Goal: Task Accomplishment & Management: Manage account settings

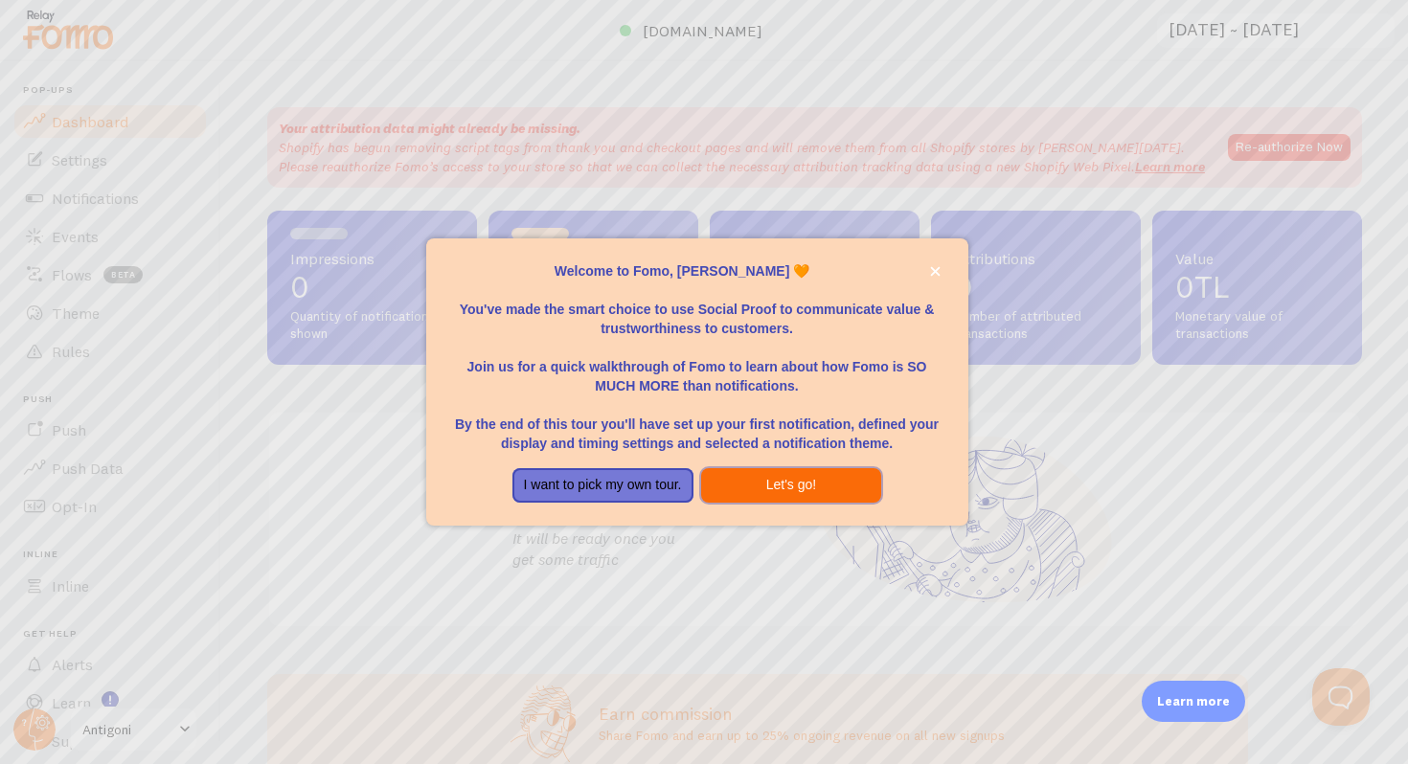
click at [747, 493] on button "Let's go!" at bounding box center [791, 485] width 181 height 34
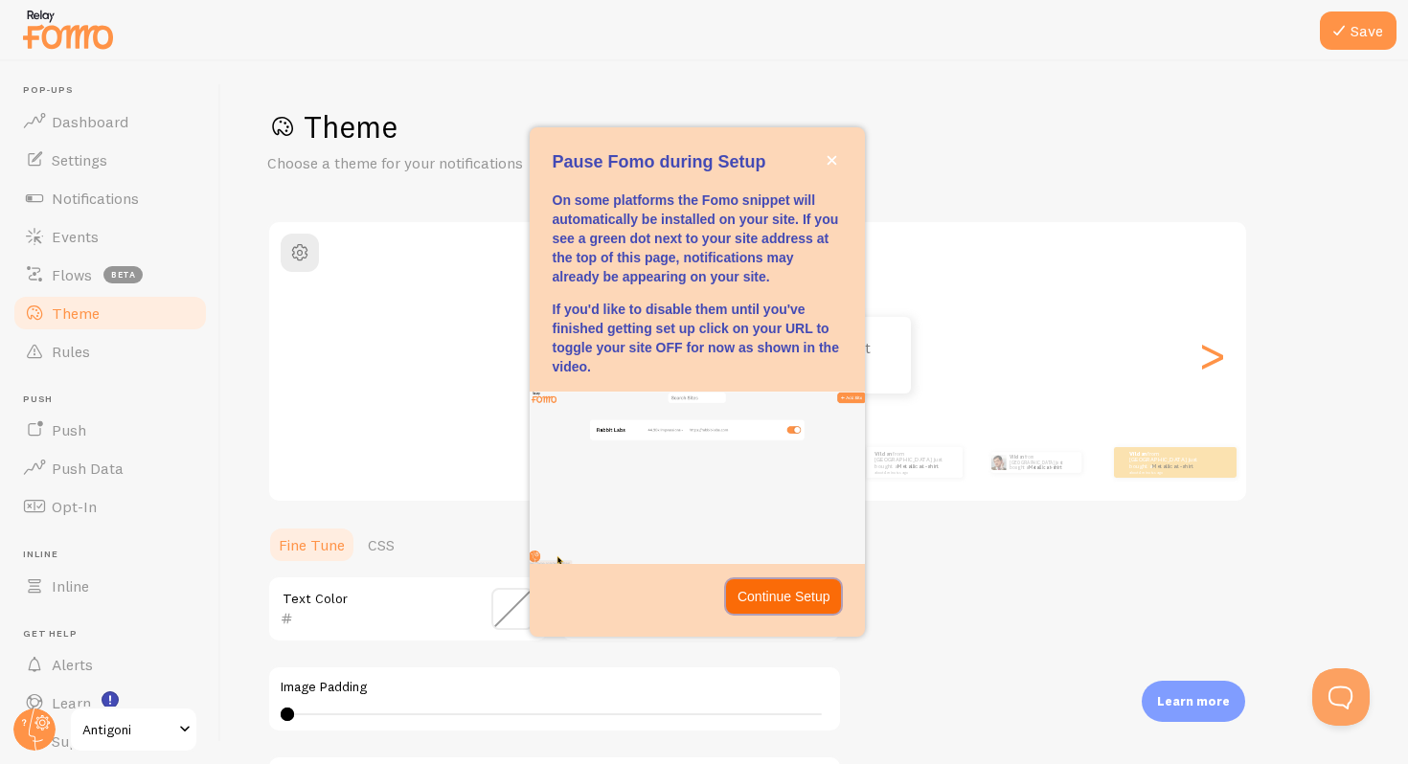
click at [776, 594] on p "Continue Setup" at bounding box center [783, 596] width 93 height 19
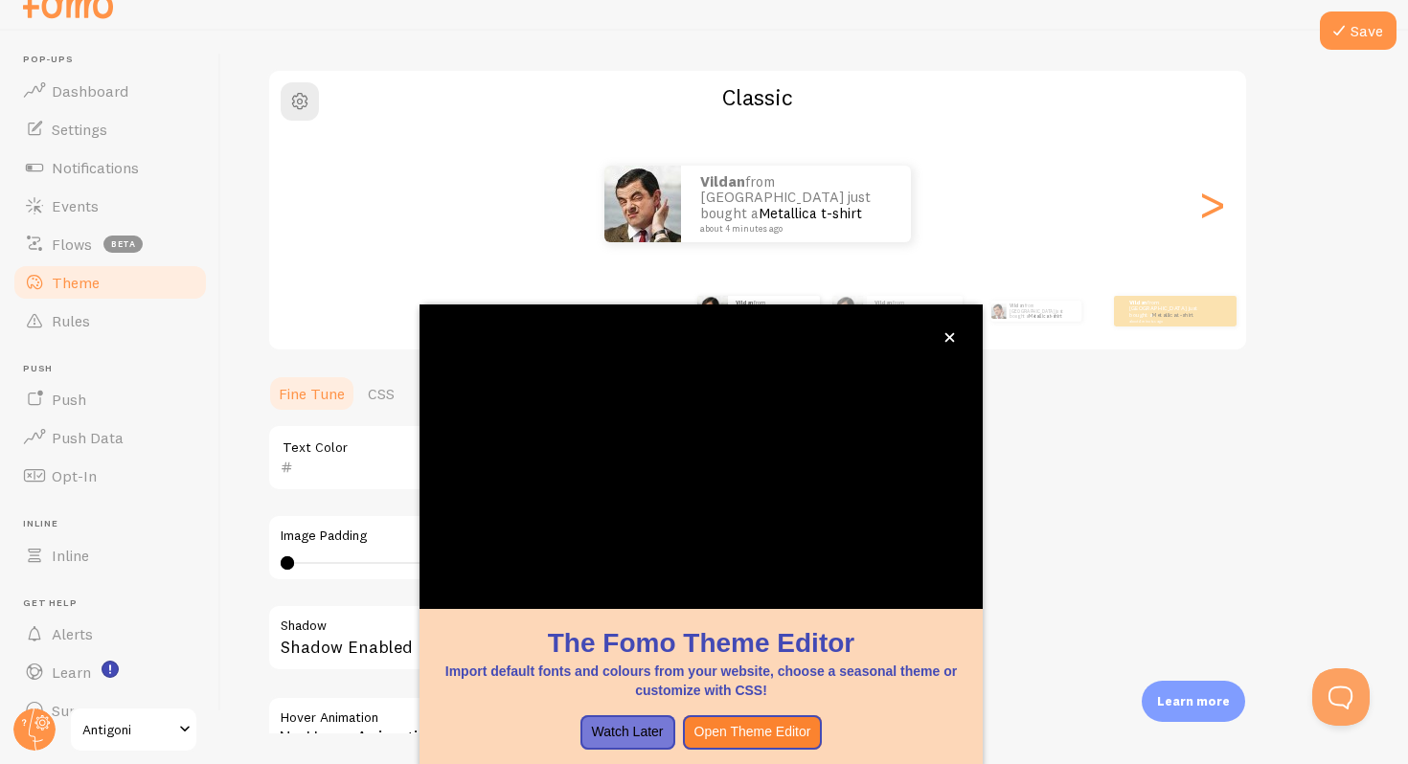
scroll to position [132, 0]
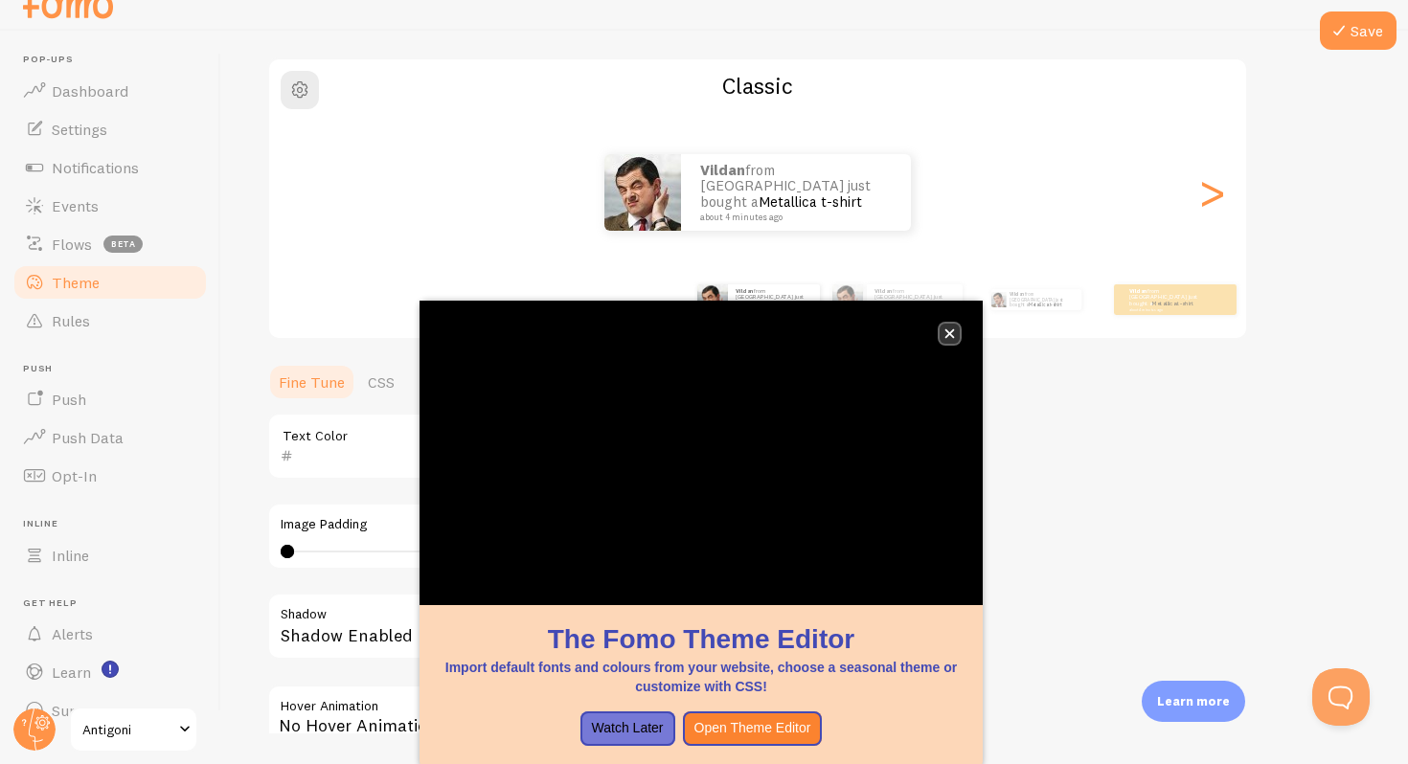
click at [948, 336] on icon "close," at bounding box center [949, 333] width 11 height 11
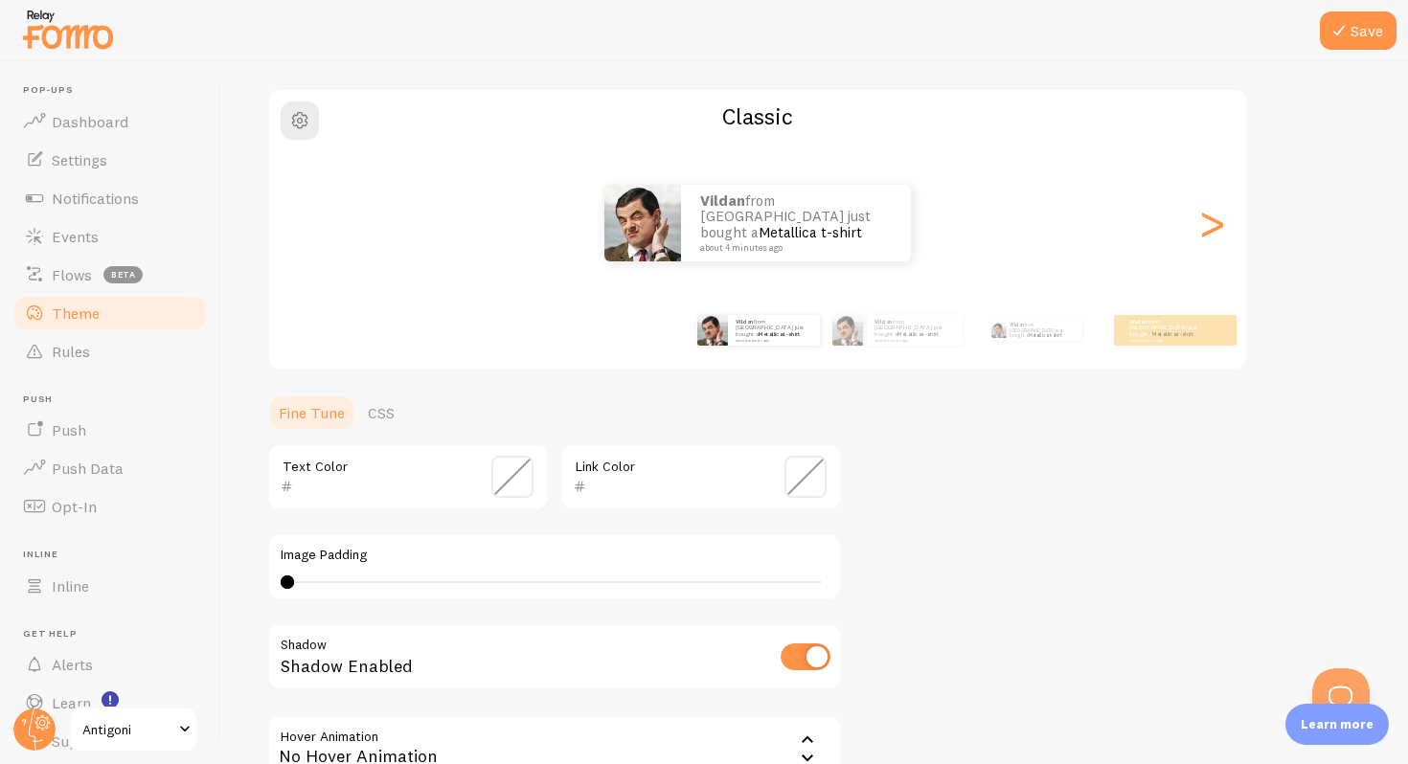
scroll to position [0, 0]
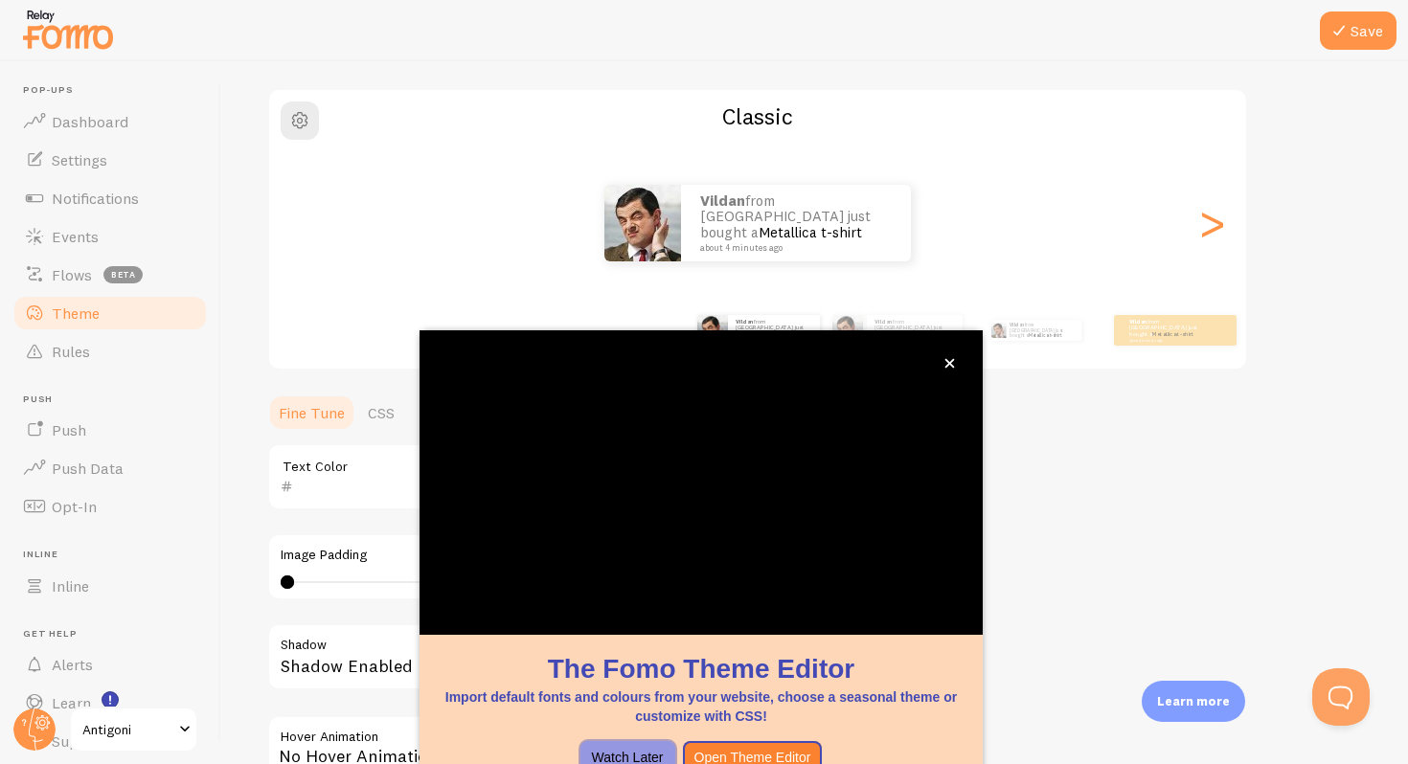
click at [602, 754] on button "Watch Later" at bounding box center [627, 758] width 95 height 34
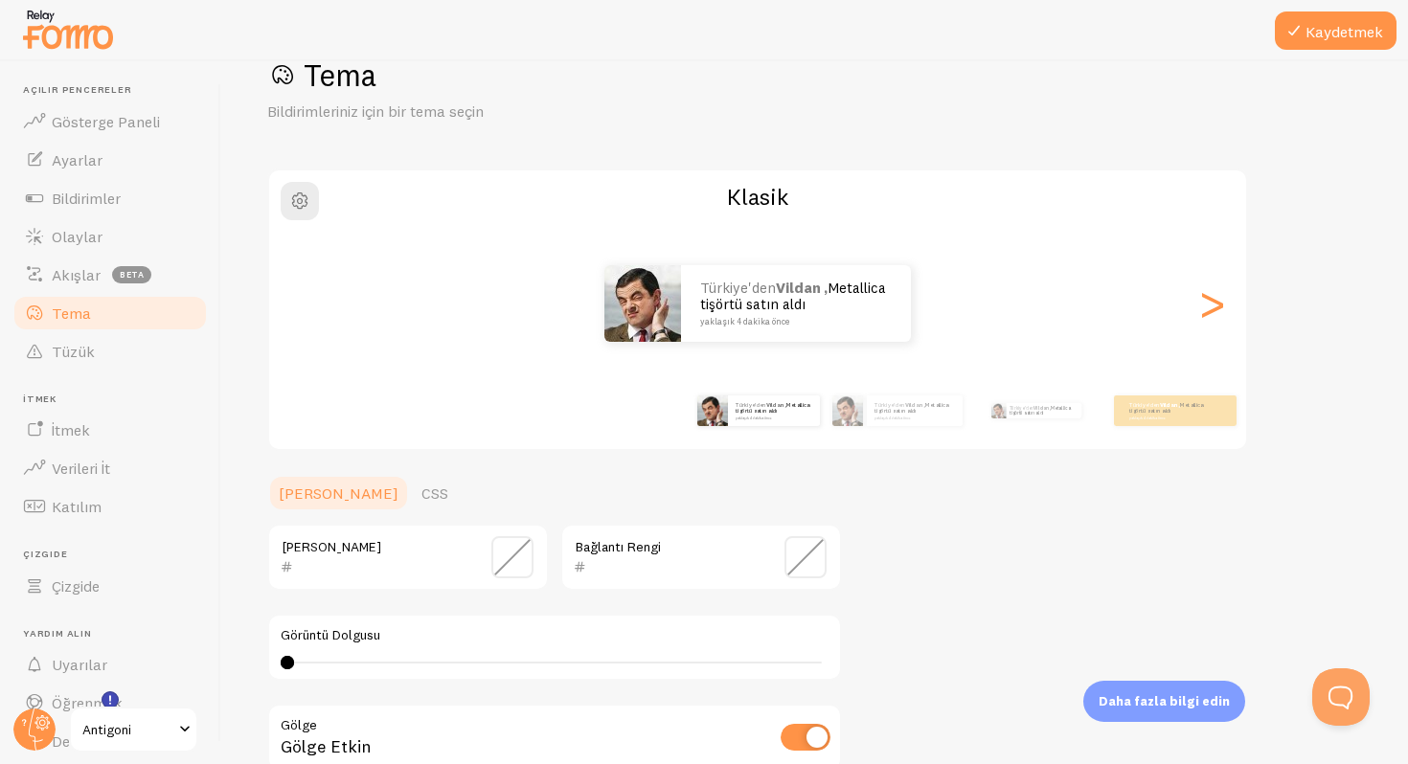
scroll to position [69, 0]
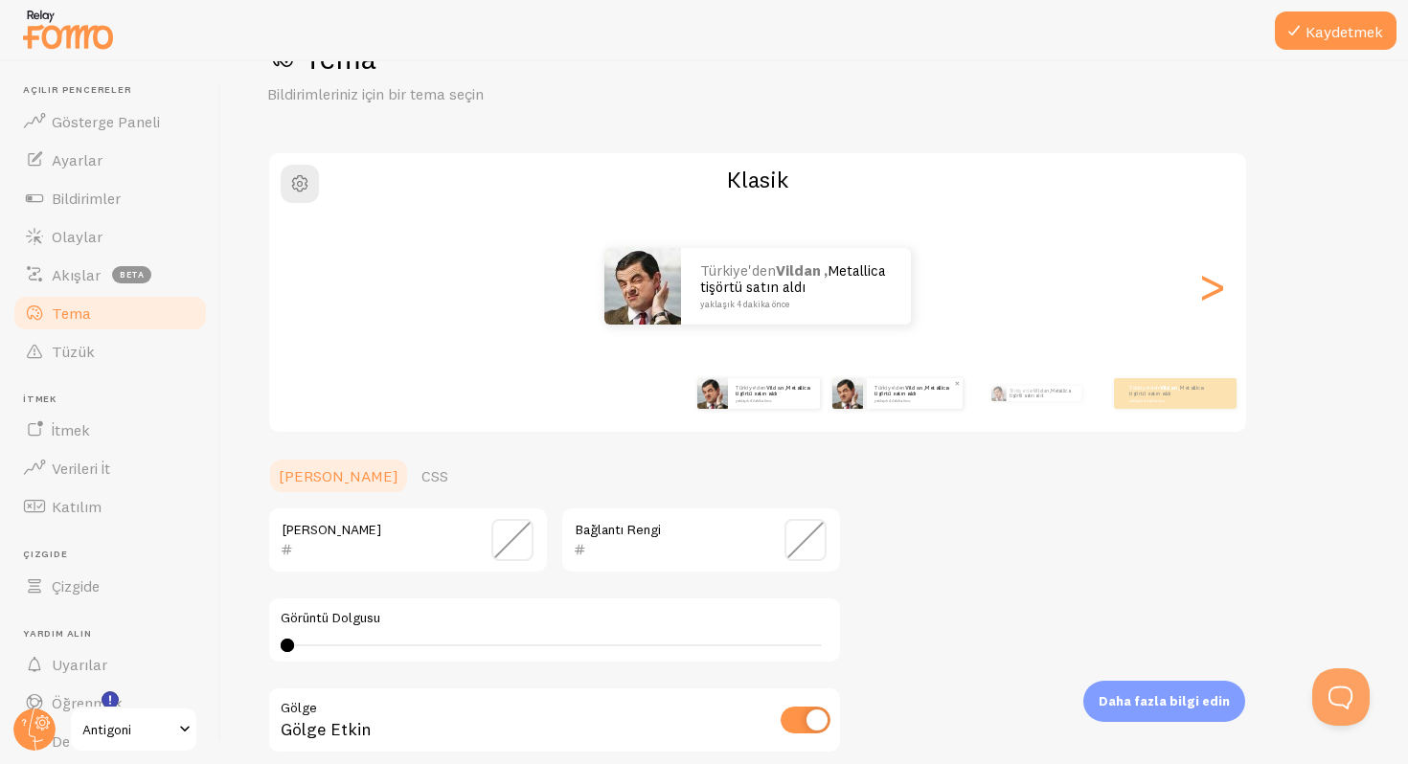
click at [851, 388] on img at bounding box center [847, 393] width 31 height 31
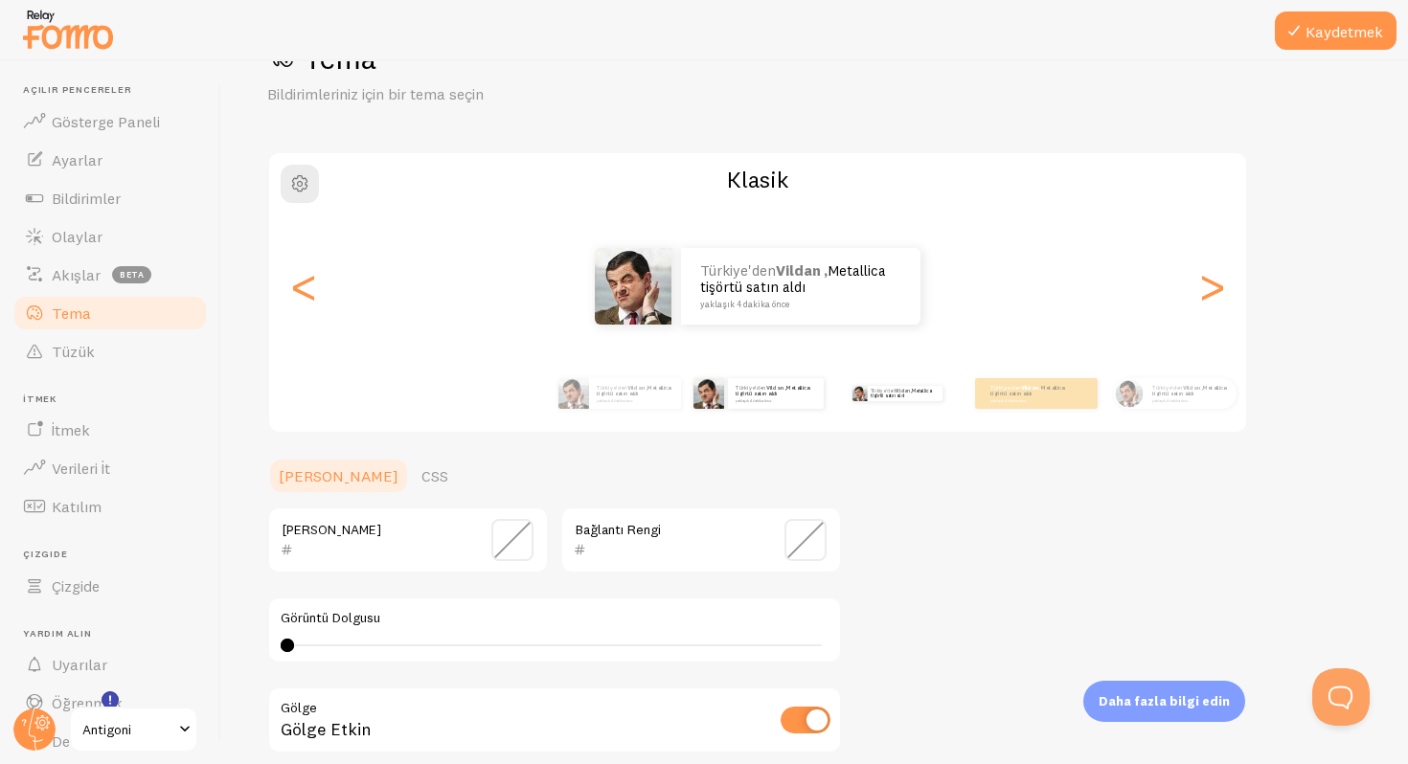
click at [880, 407] on div "Türkiye'den Vildan , Metallica tişörtü satın aldı yaklaşık 4 dakika önce" at bounding box center [897, 394] width 124 height 54
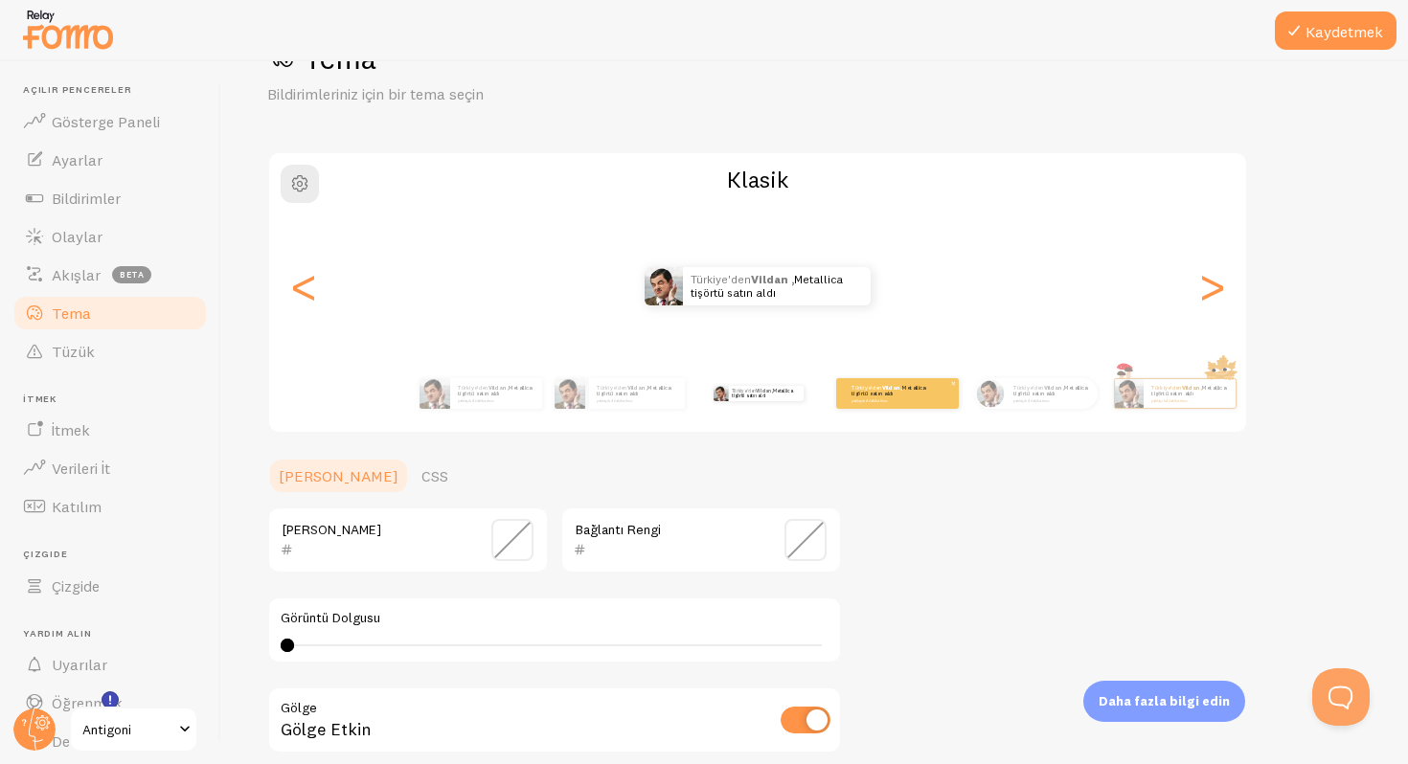
click at [903, 388] on font "Metallica tişörtü satın aldı" at bounding box center [888, 390] width 75 height 13
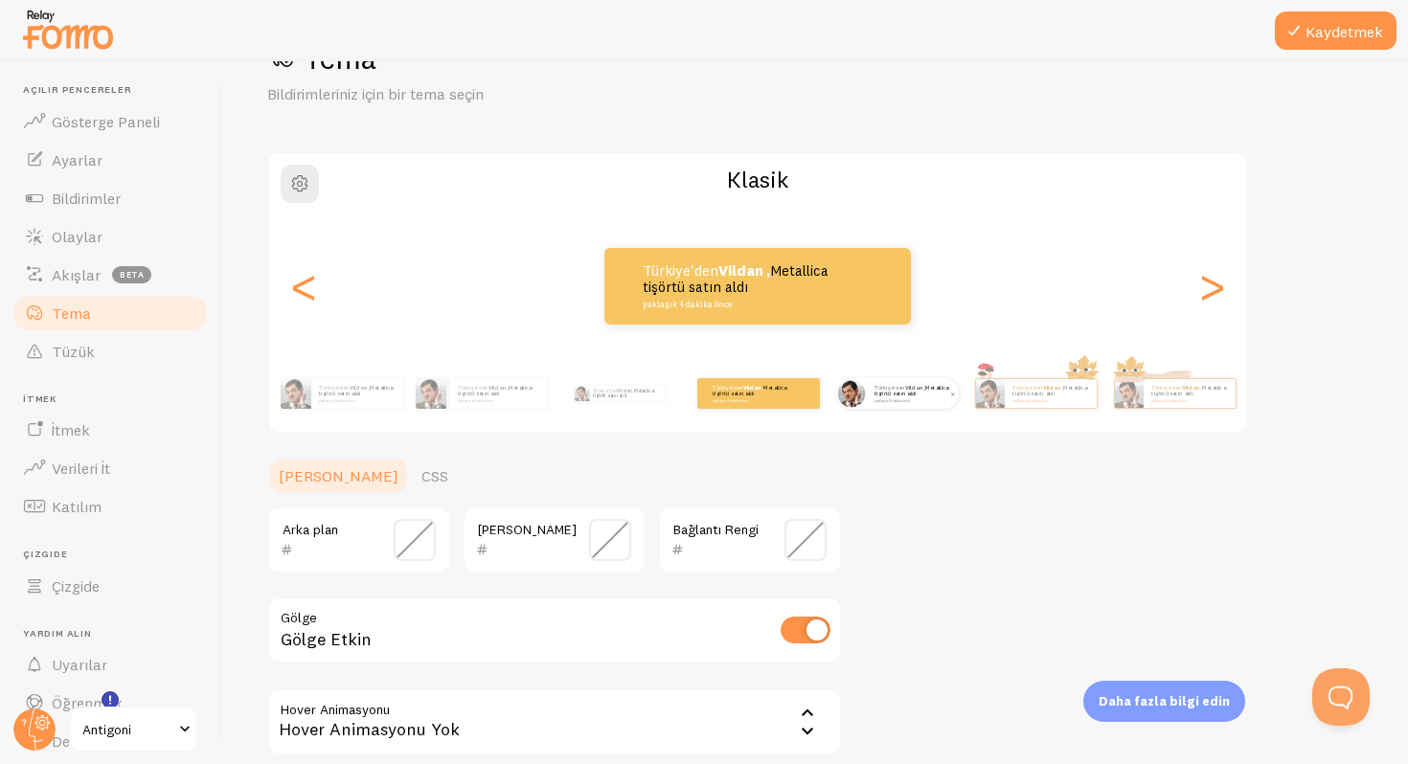
click at [925, 402] on div "Türkiye'den Vildan , Metallica tişörtü satın aldı yaklaşık 4 dakika önce" at bounding box center [913, 393] width 92 height 31
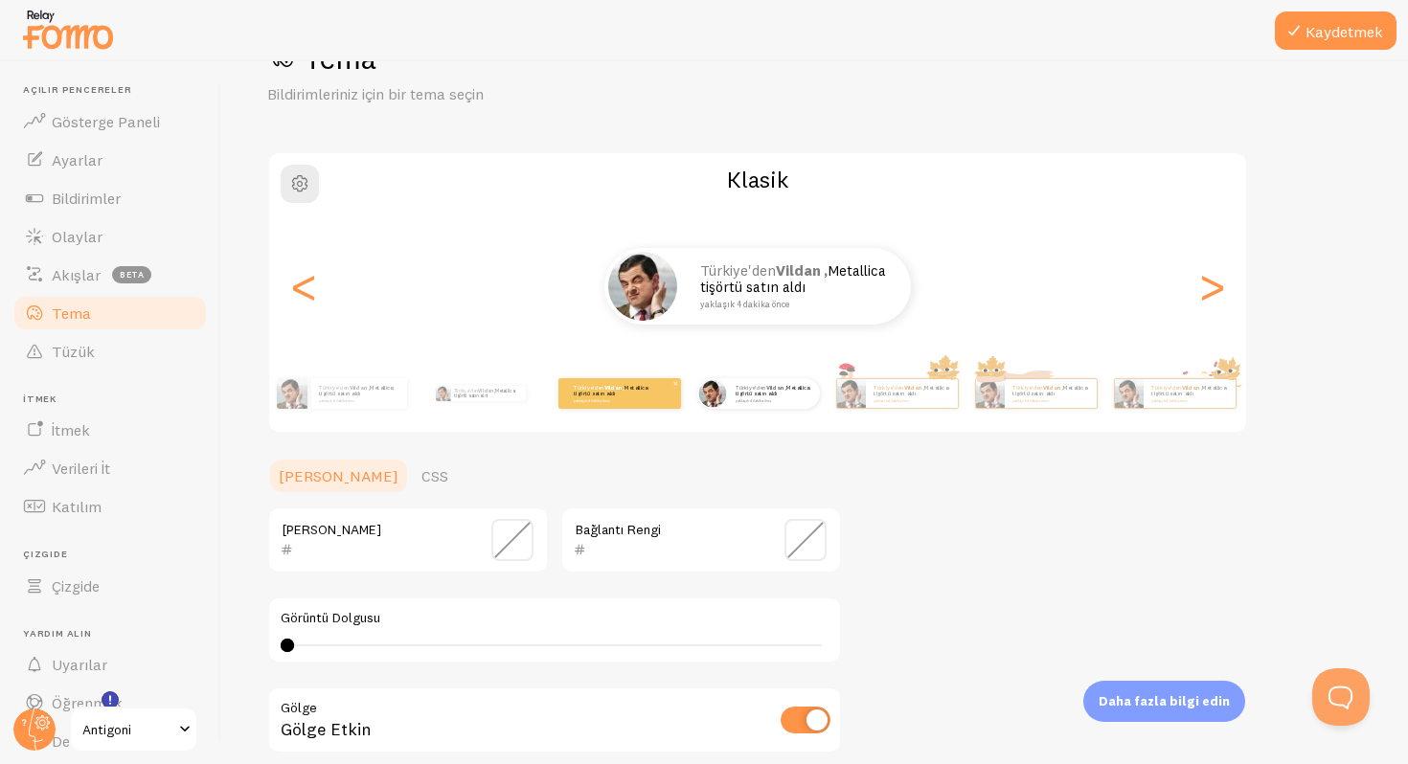
click at [648, 390] on font "Metallica tişörtü satın aldı" at bounding box center [611, 390] width 75 height 13
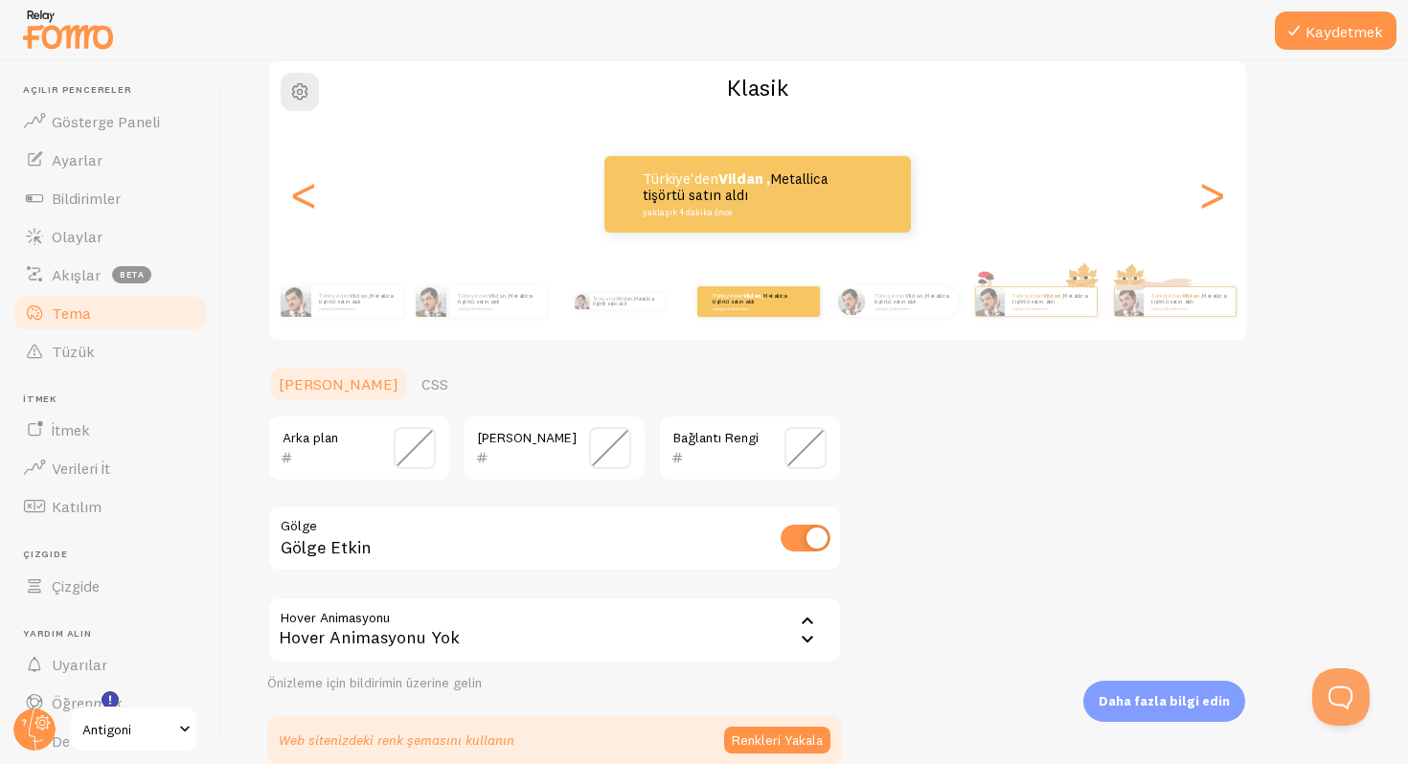
scroll to position [171, 0]
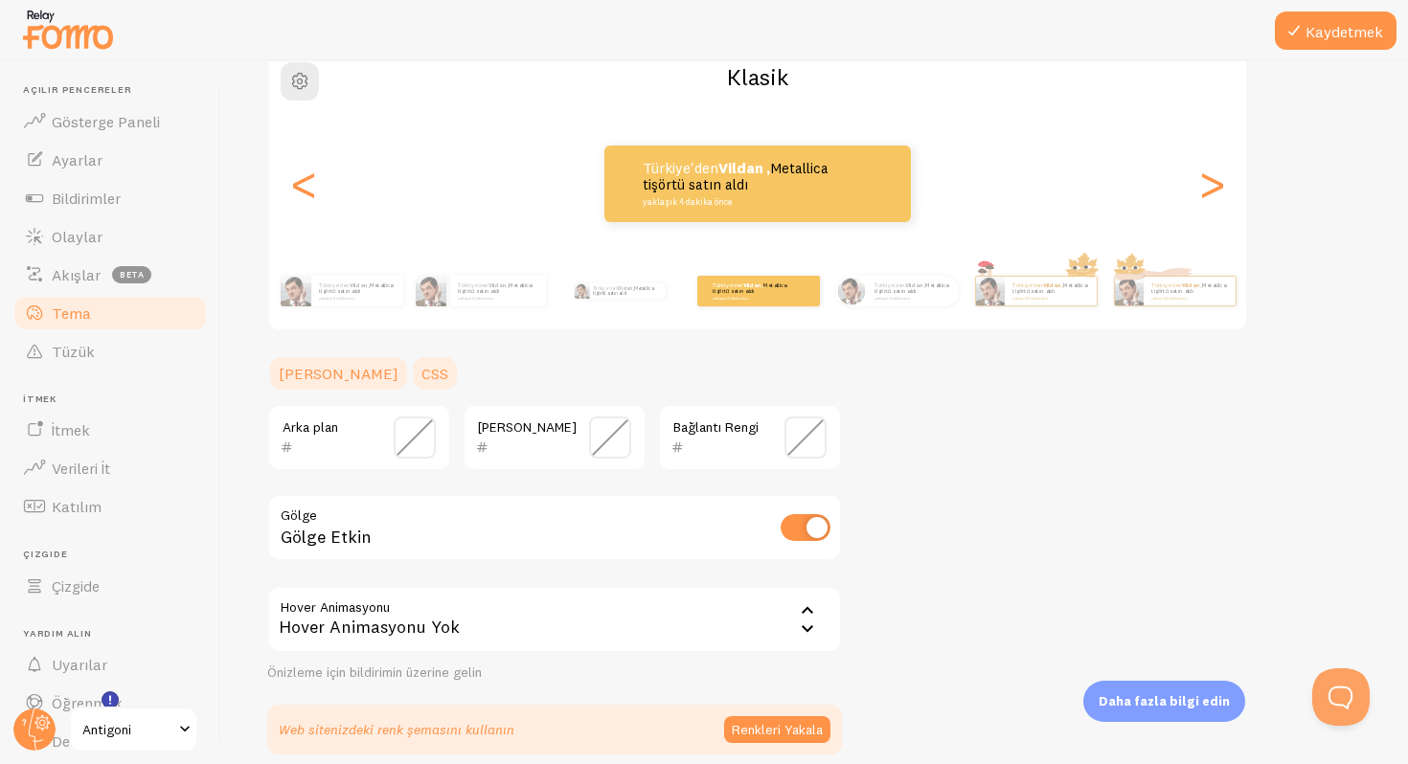
click at [421, 372] on font "CSS" at bounding box center [434, 373] width 27 height 19
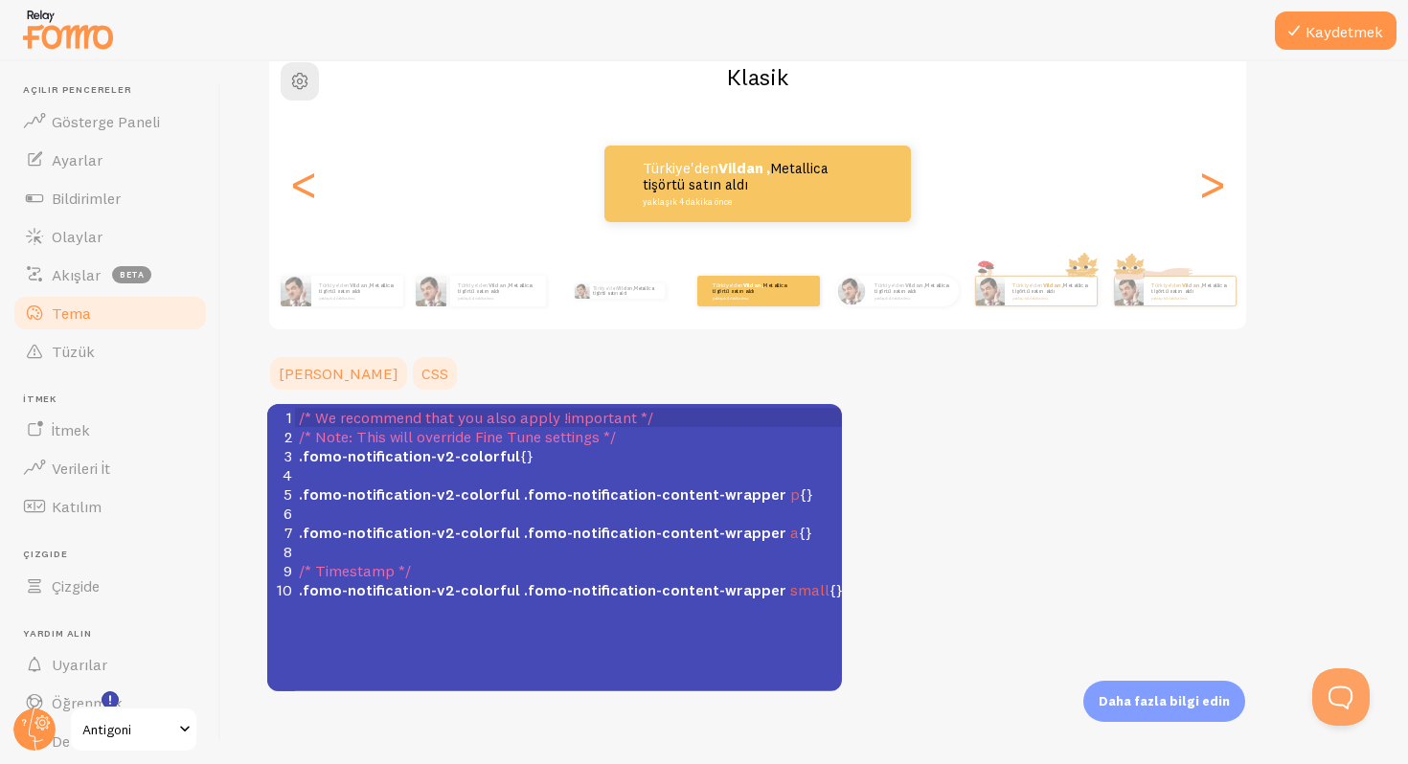
click at [309, 372] on font "[PERSON_NAME]" at bounding box center [339, 373] width 120 height 19
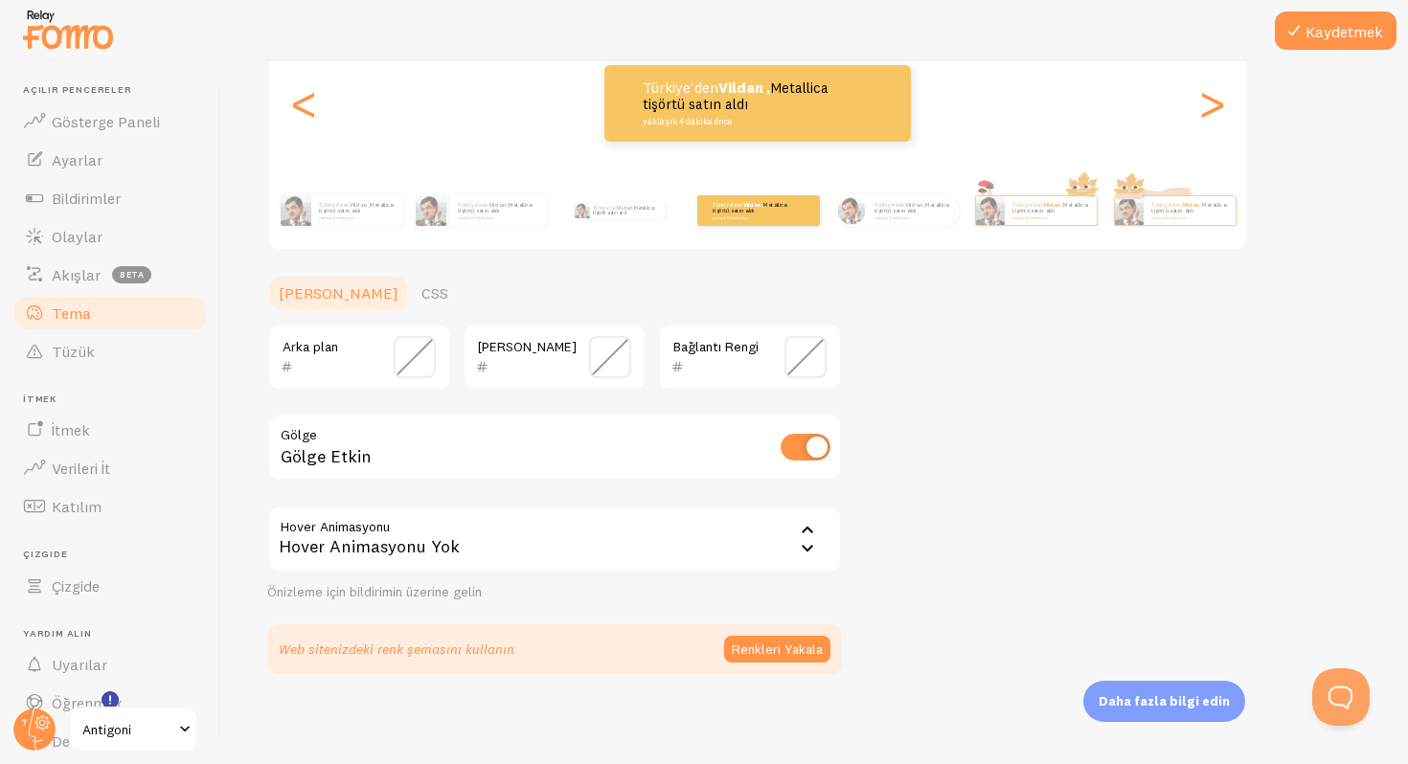
scroll to position [254, 0]
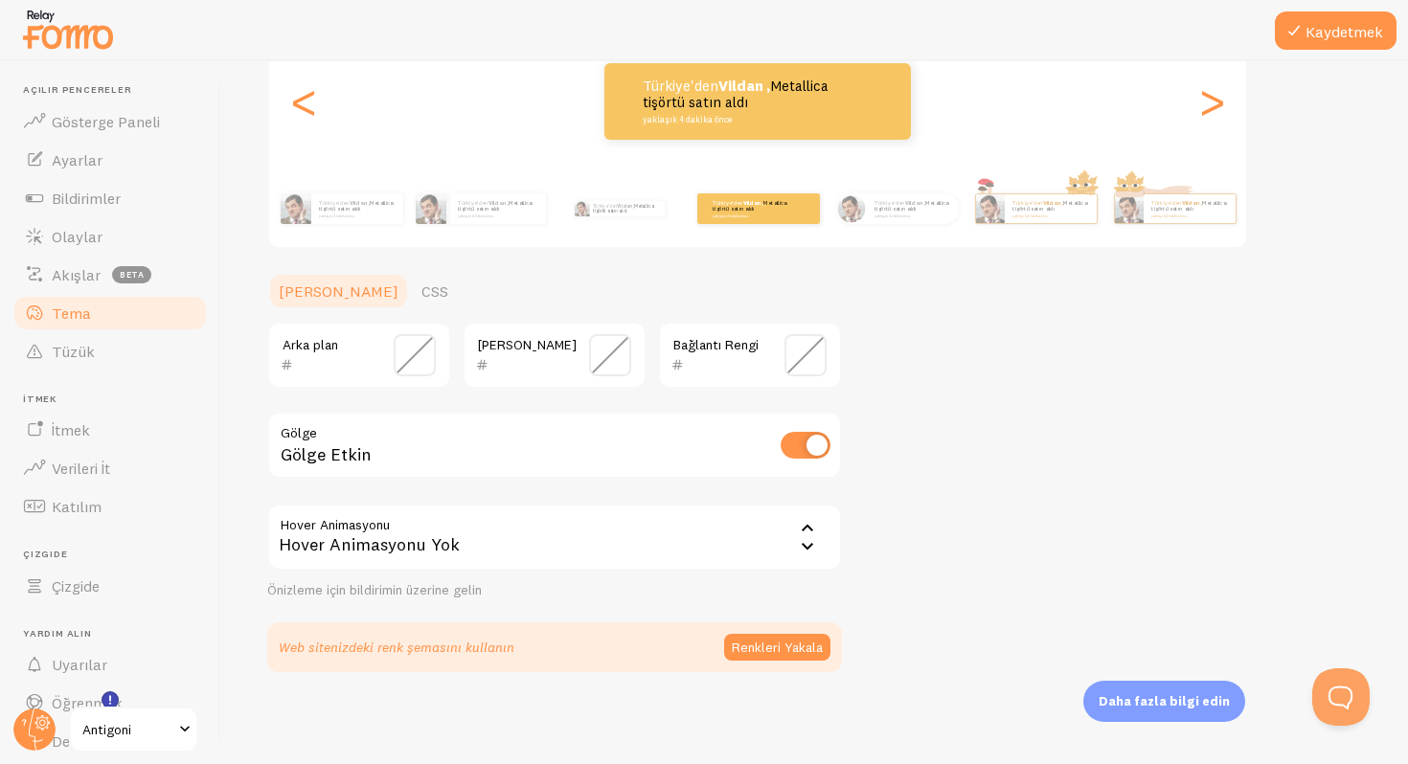
click at [473, 534] on div "Hover Animasyonu Yok" at bounding box center [554, 537] width 574 height 67
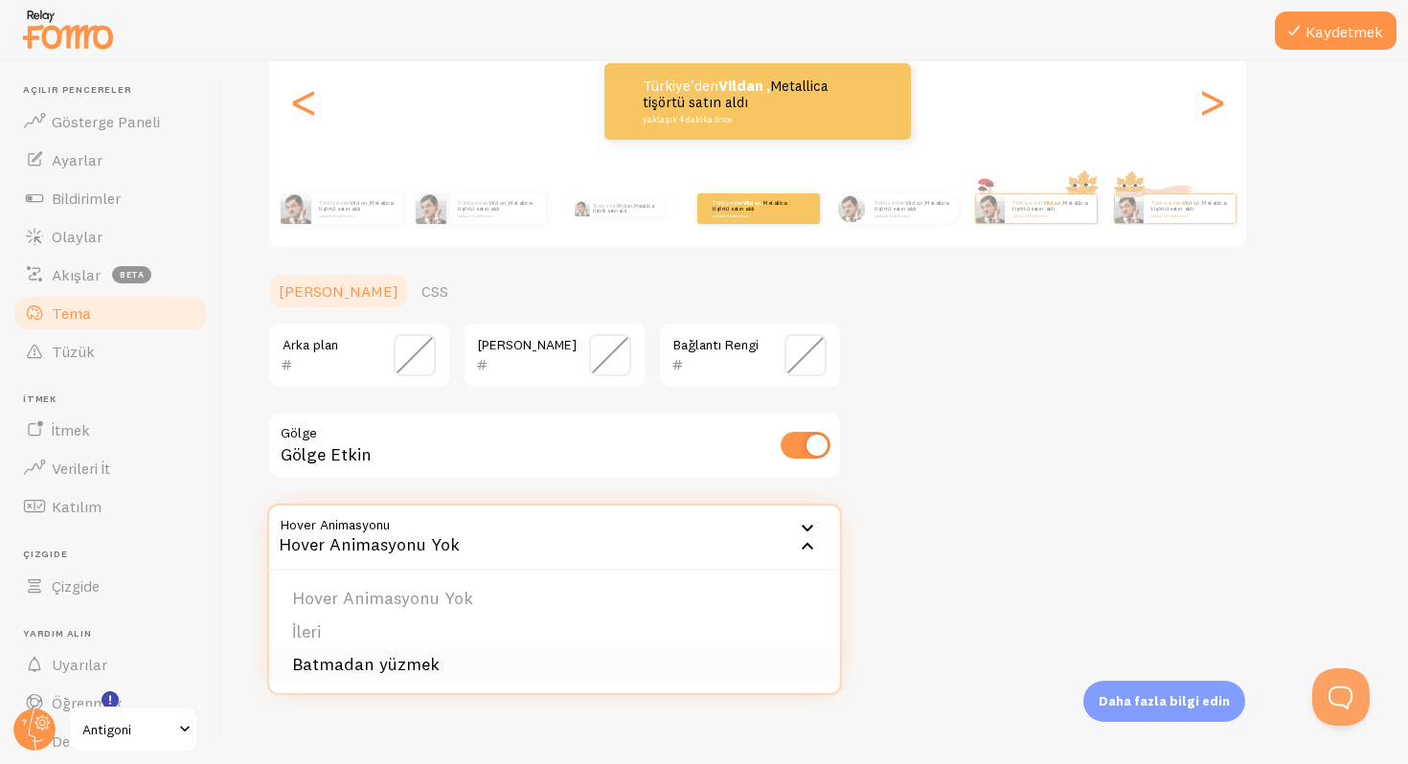
click at [425, 651] on li "Batmadan yüzmek" at bounding box center [554, 665] width 571 height 34
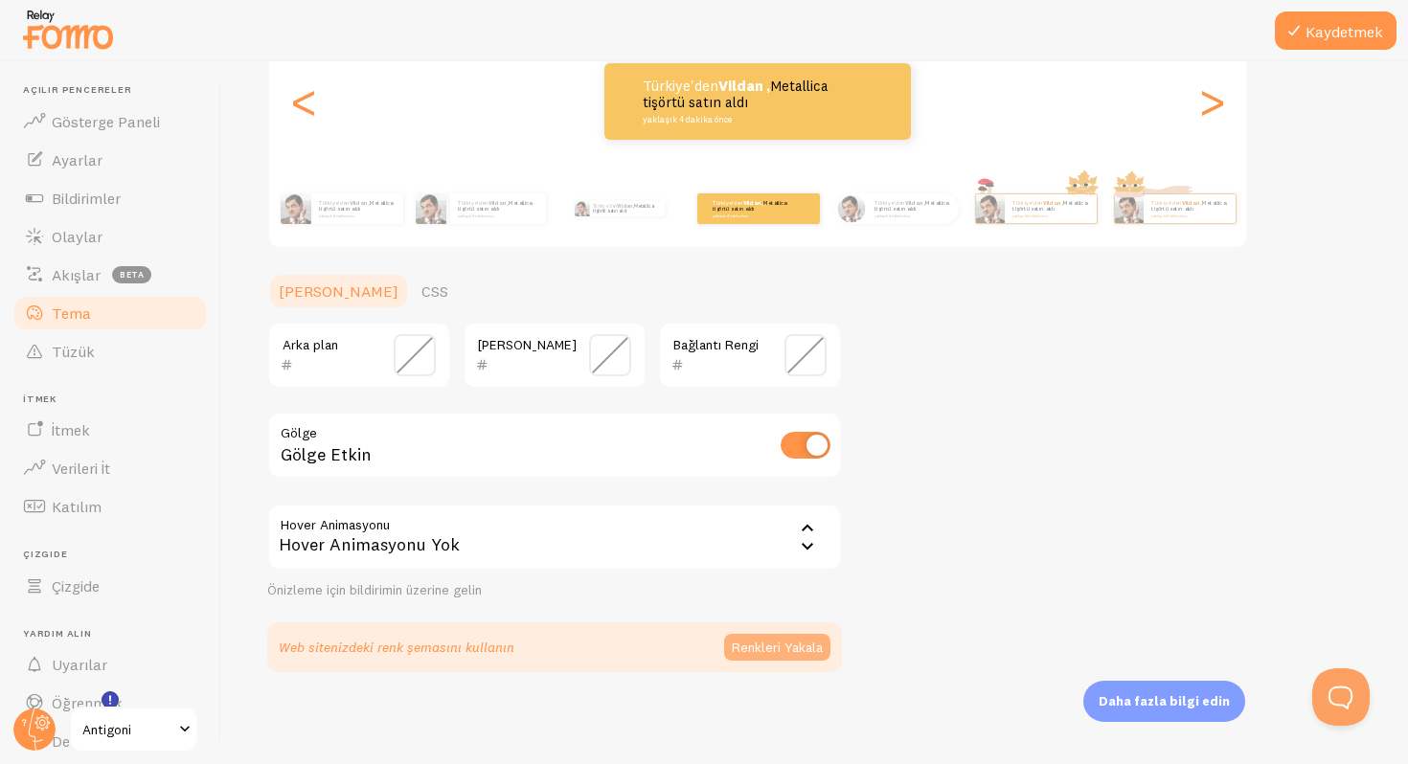
click at [778, 651] on font "Renkleri Yakala" at bounding box center [777, 647] width 91 height 17
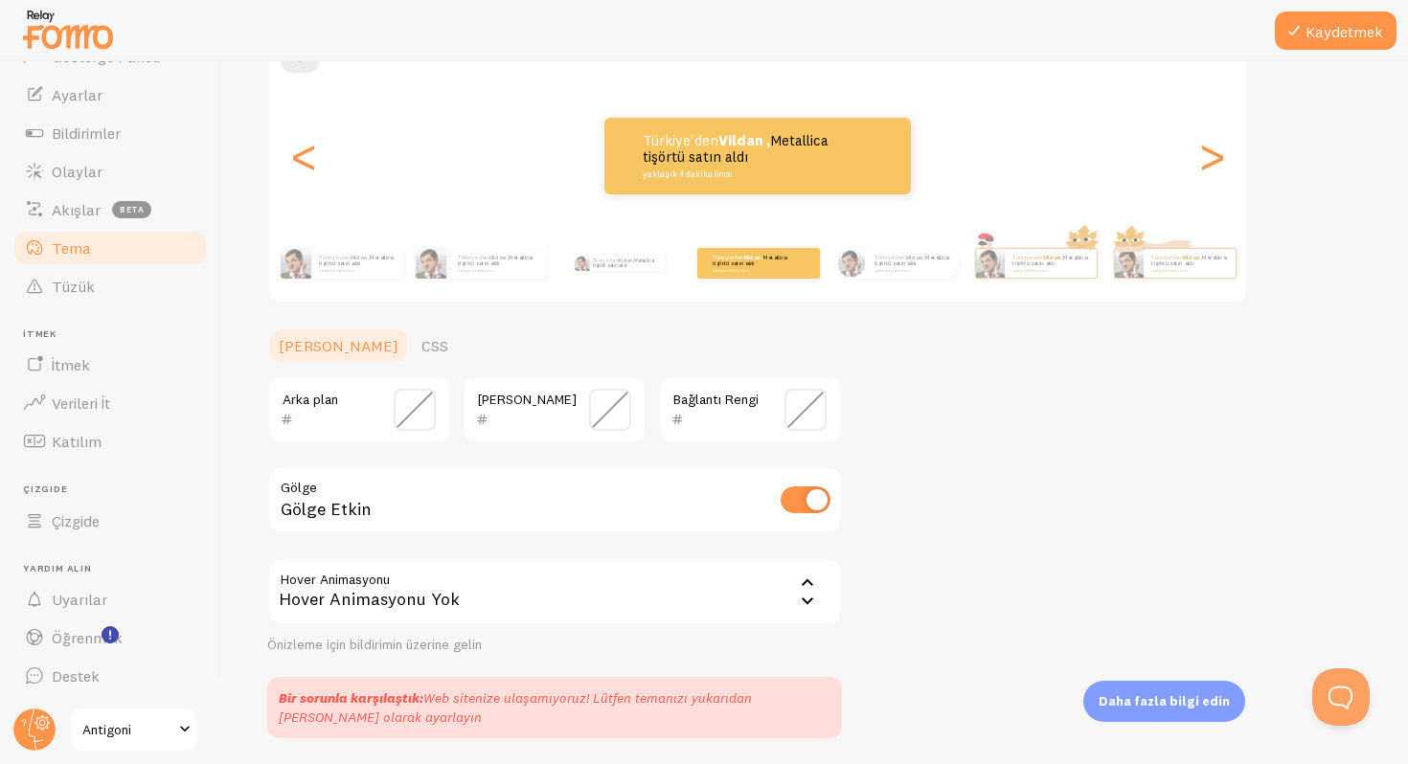
scroll to position [91, 0]
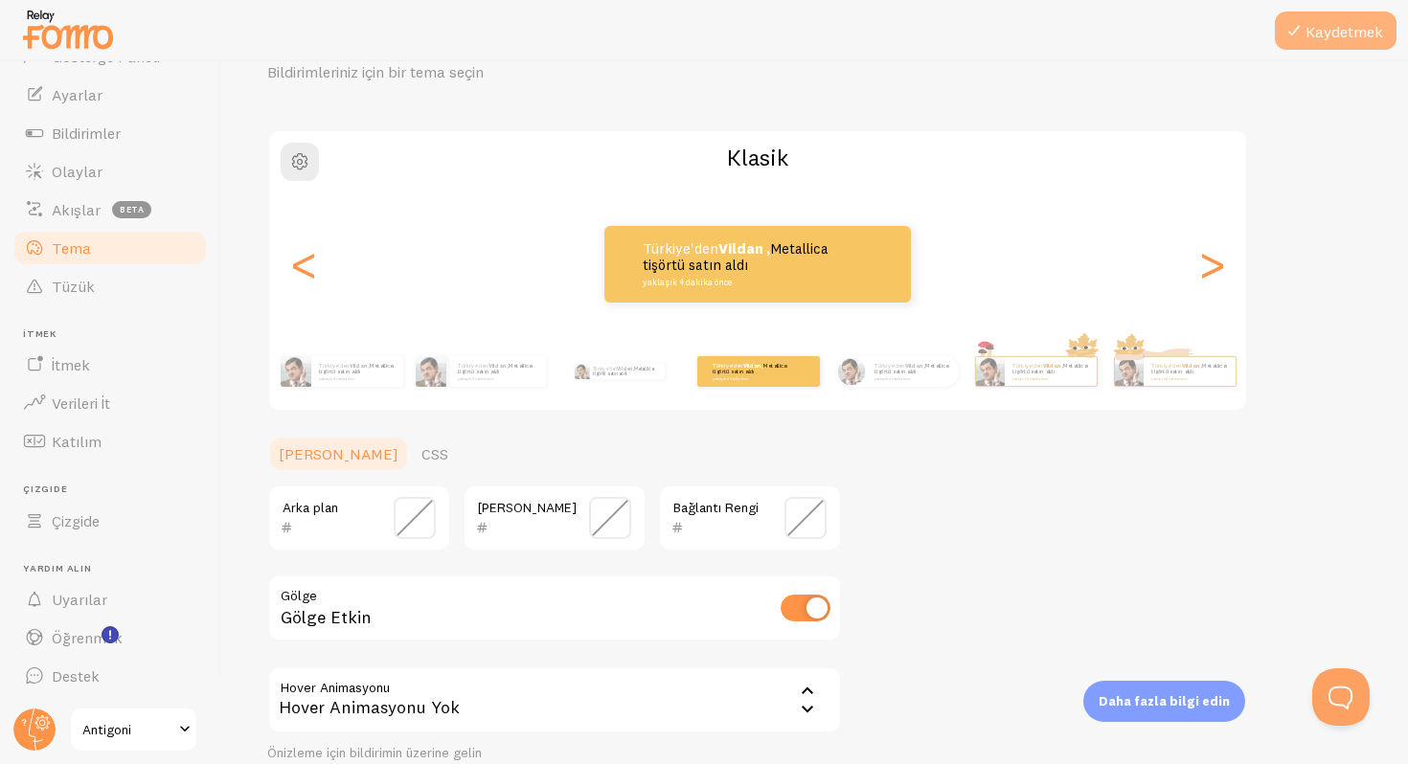
click at [1314, 40] on font "Kaydetmek" at bounding box center [1344, 31] width 78 height 19
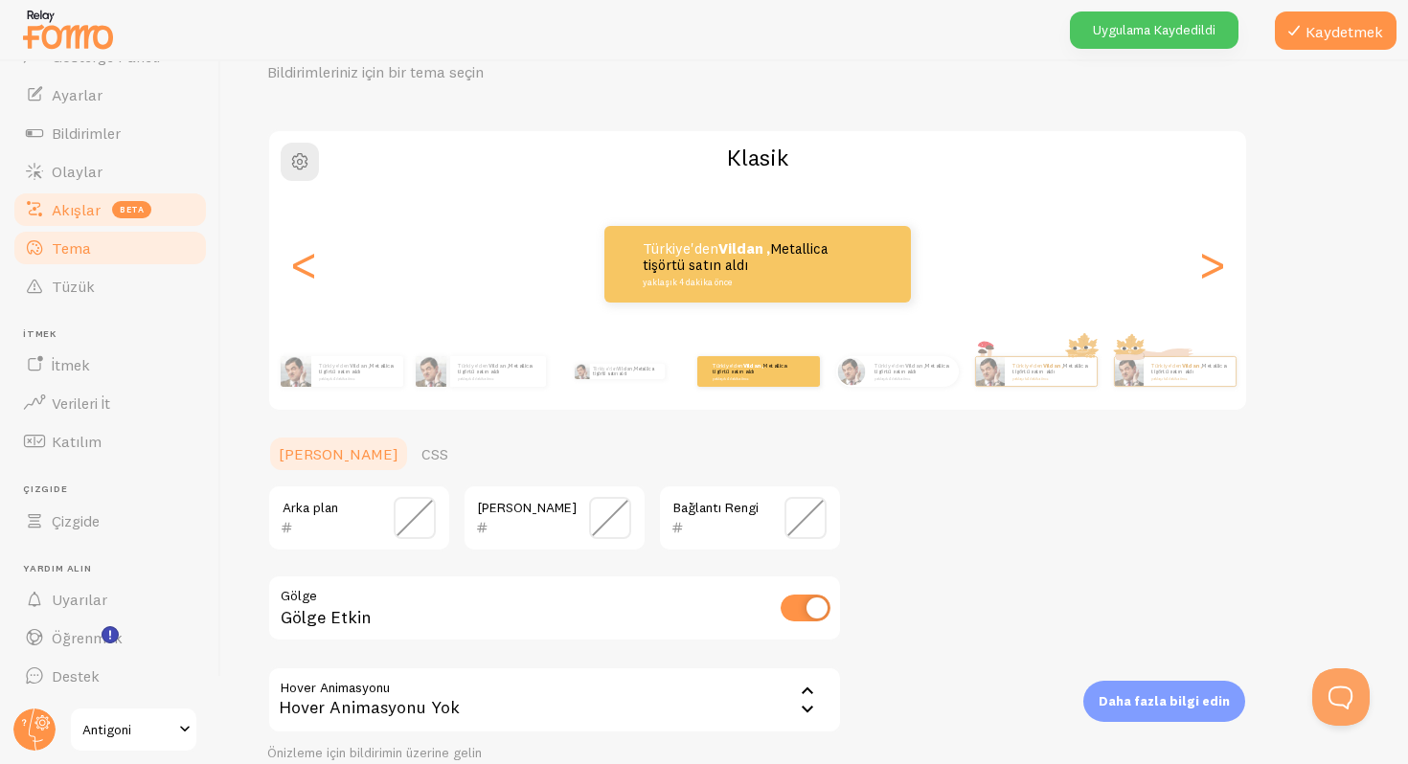
click at [65, 201] on font "Akışlar" at bounding box center [76, 209] width 49 height 19
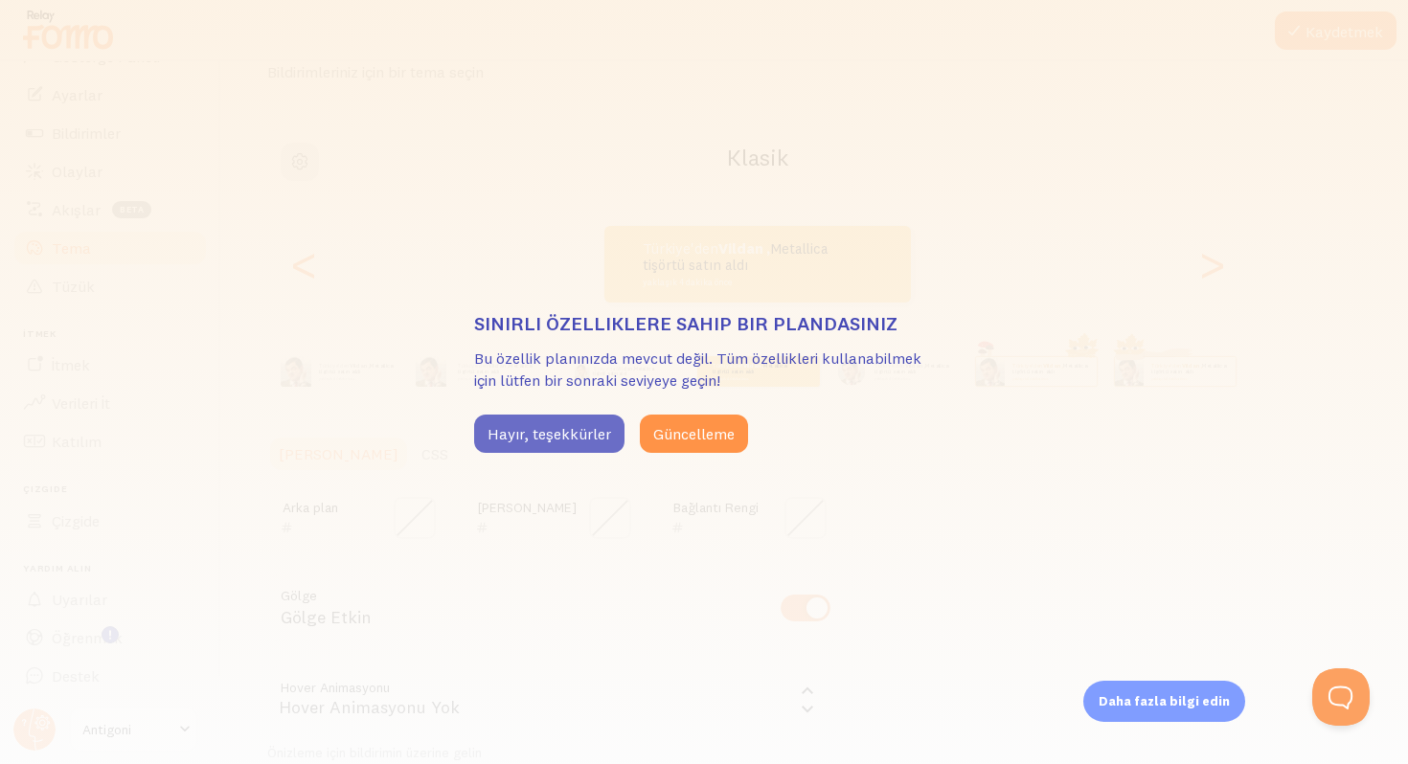
click at [563, 435] on font "Hayır, teşekkürler" at bounding box center [549, 433] width 124 height 19
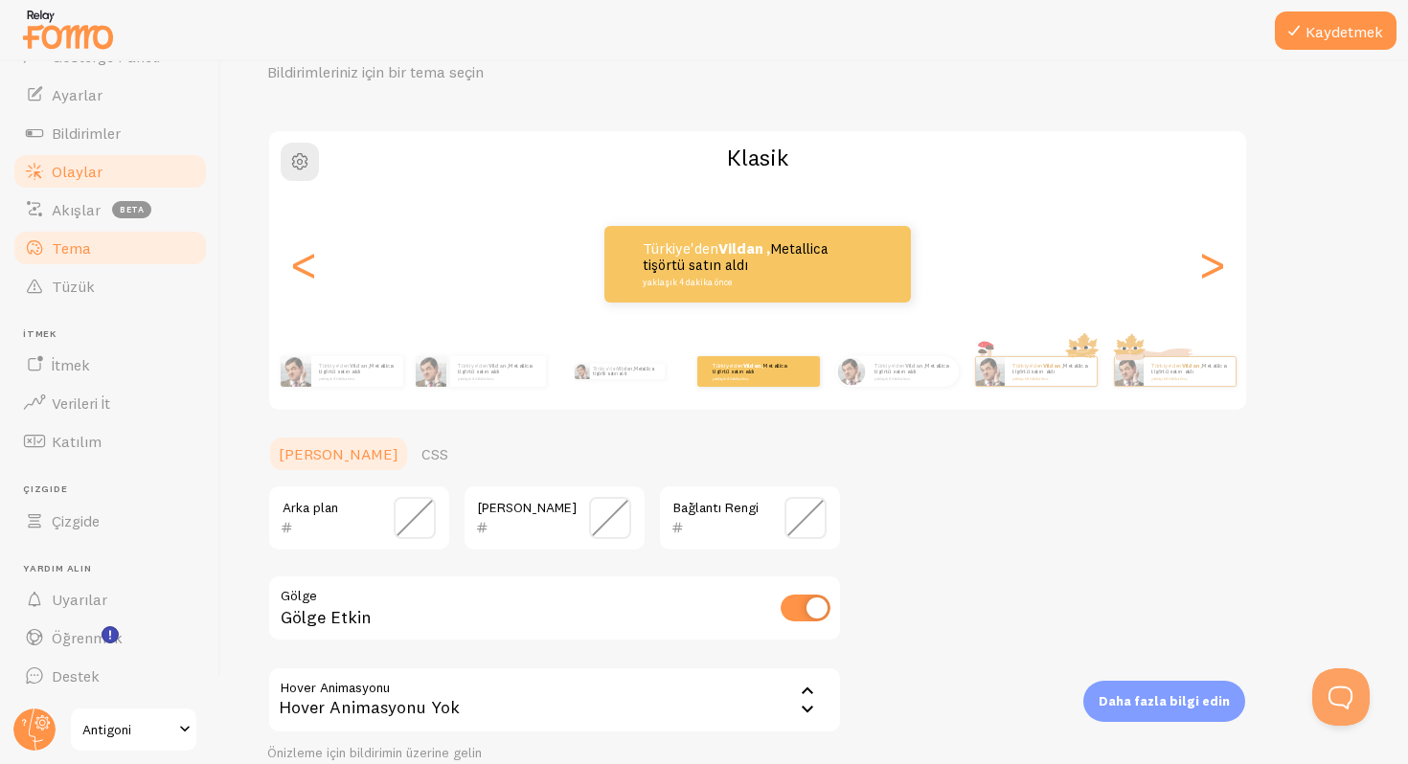
click at [75, 171] on font "Olaylar" at bounding box center [77, 171] width 51 height 19
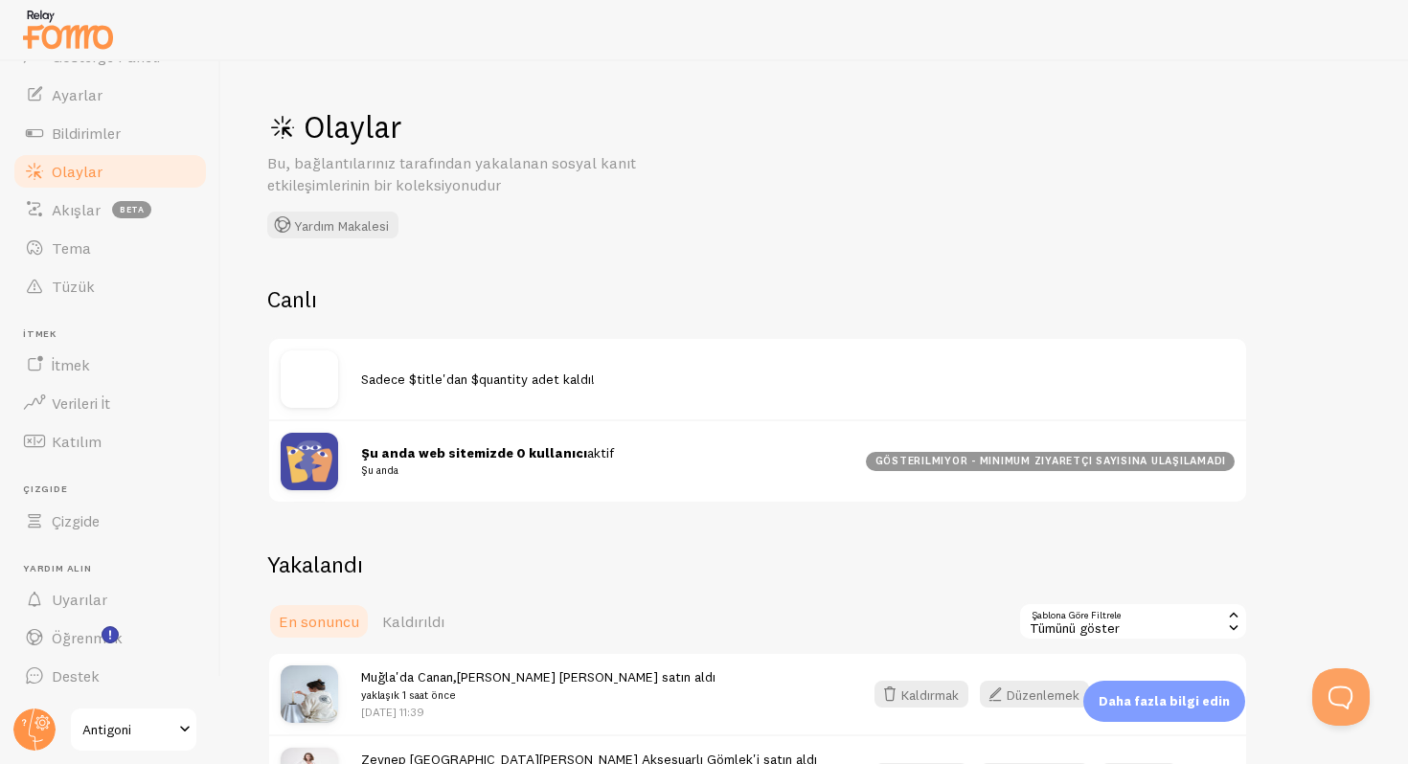
click at [479, 456] on font "Şu anda web sitemizde 0 kullanıcı" at bounding box center [474, 452] width 226 height 17
click at [915, 467] on font "gösterilmiyor - minimum ziyaretçi sayısına ulaşılamadı" at bounding box center [1050, 460] width 351 height 13
click at [345, 464] on div at bounding box center [321, 461] width 80 height 57
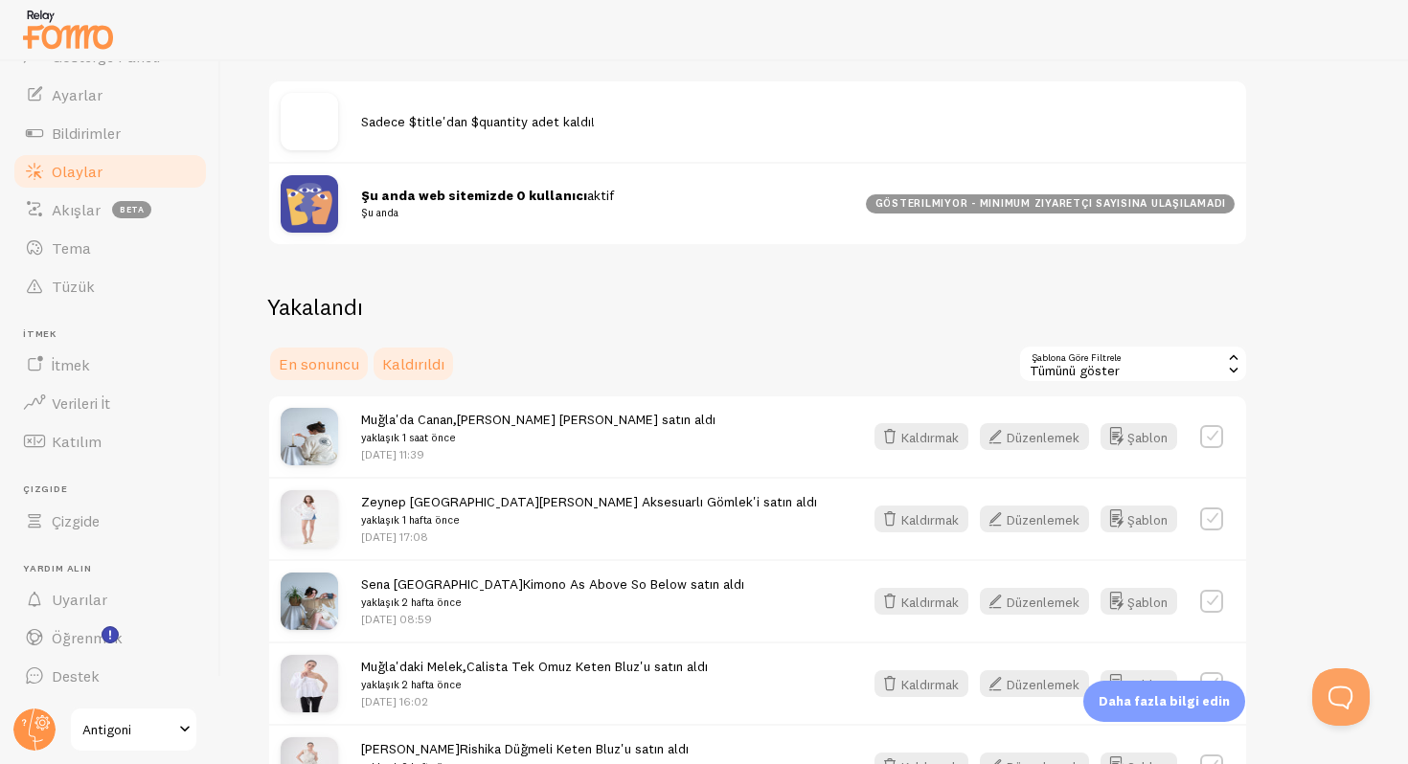
scroll to position [260, 0]
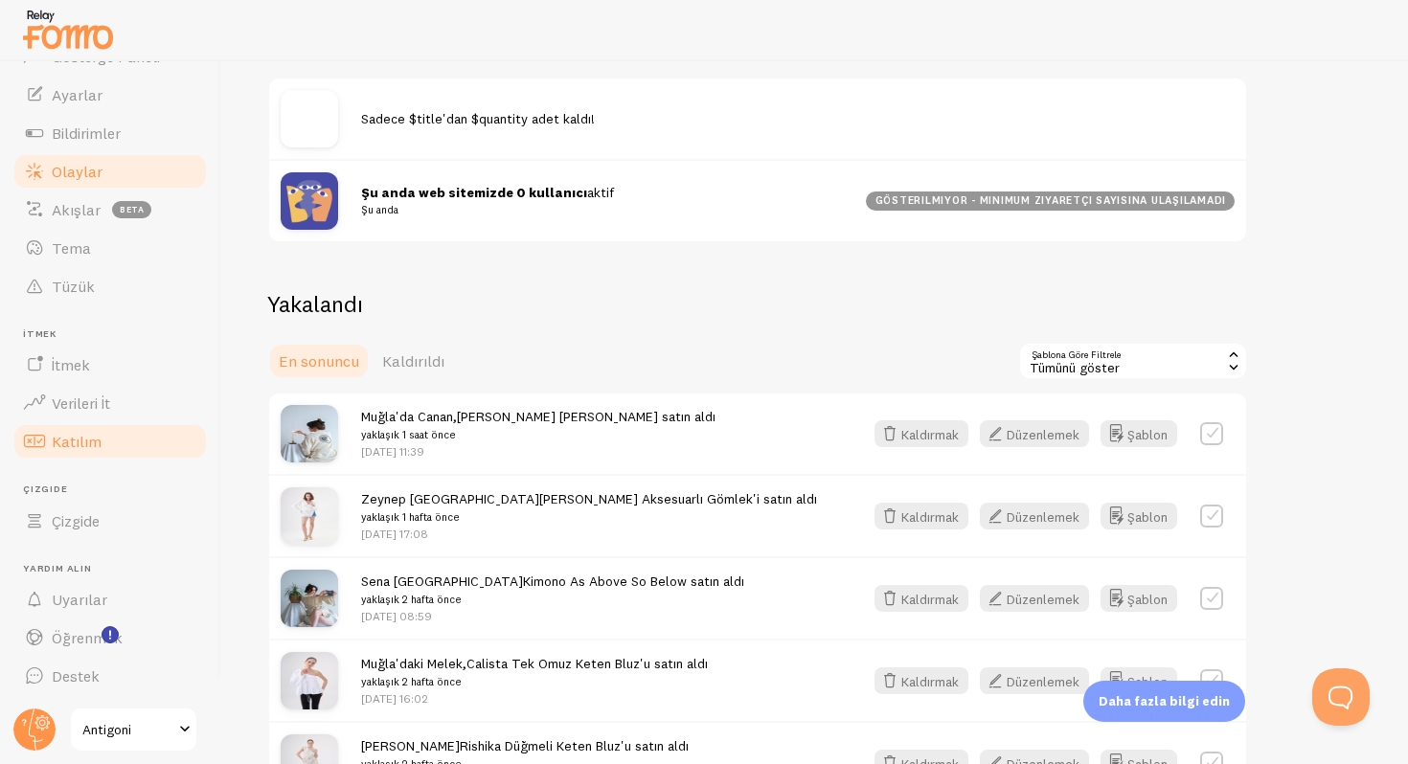
click at [76, 429] on link "Katılım" at bounding box center [109, 441] width 197 height 38
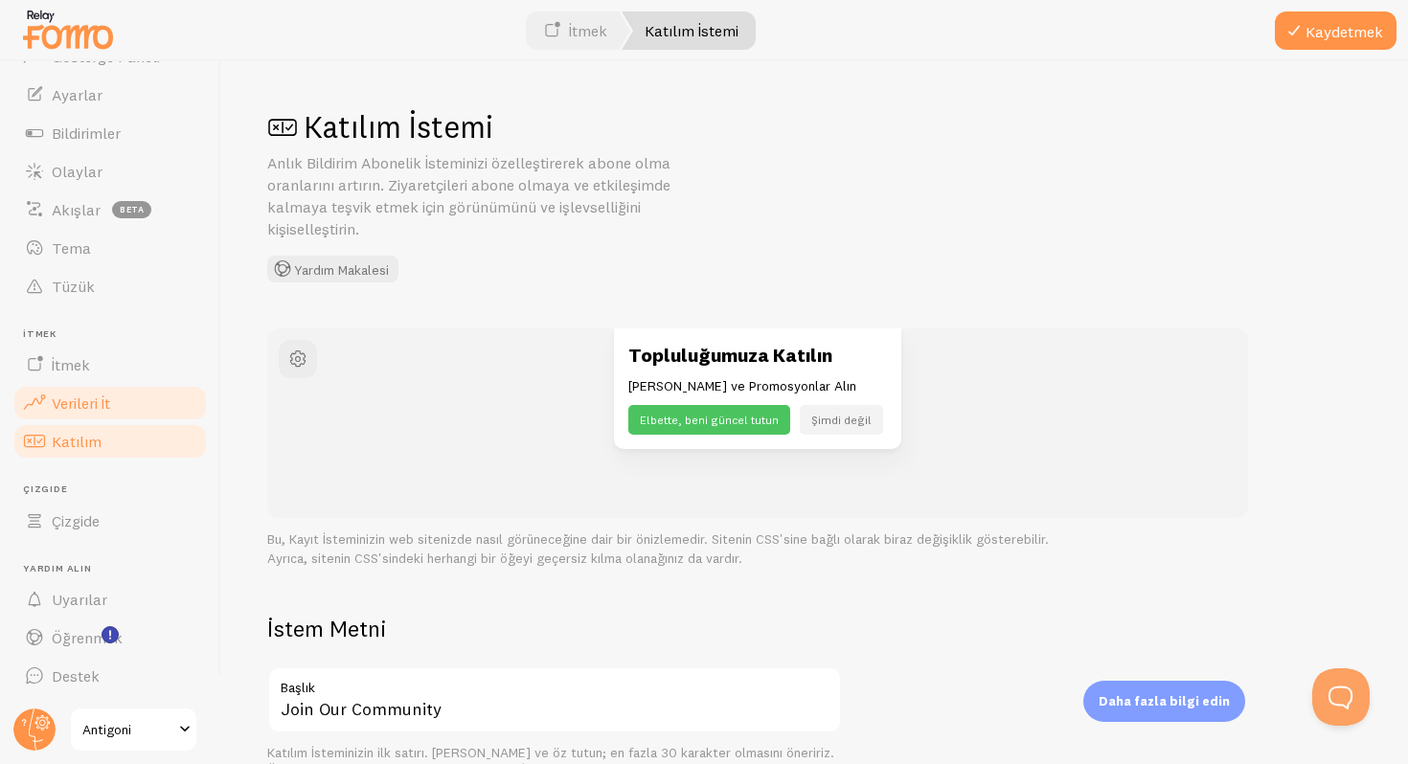
click at [72, 404] on font "Verileri İt" at bounding box center [81, 403] width 58 height 19
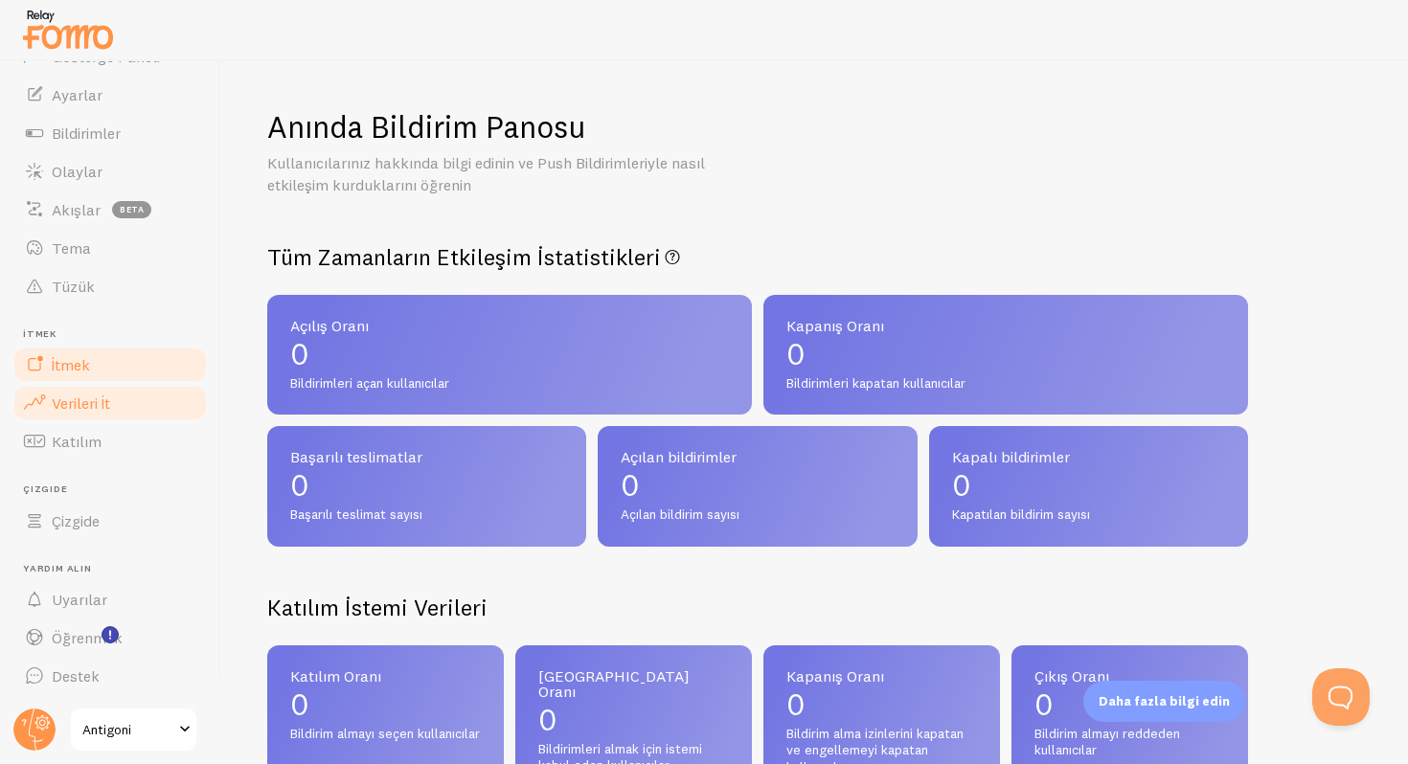
click at [70, 353] on link "İtmek" at bounding box center [109, 365] width 197 height 38
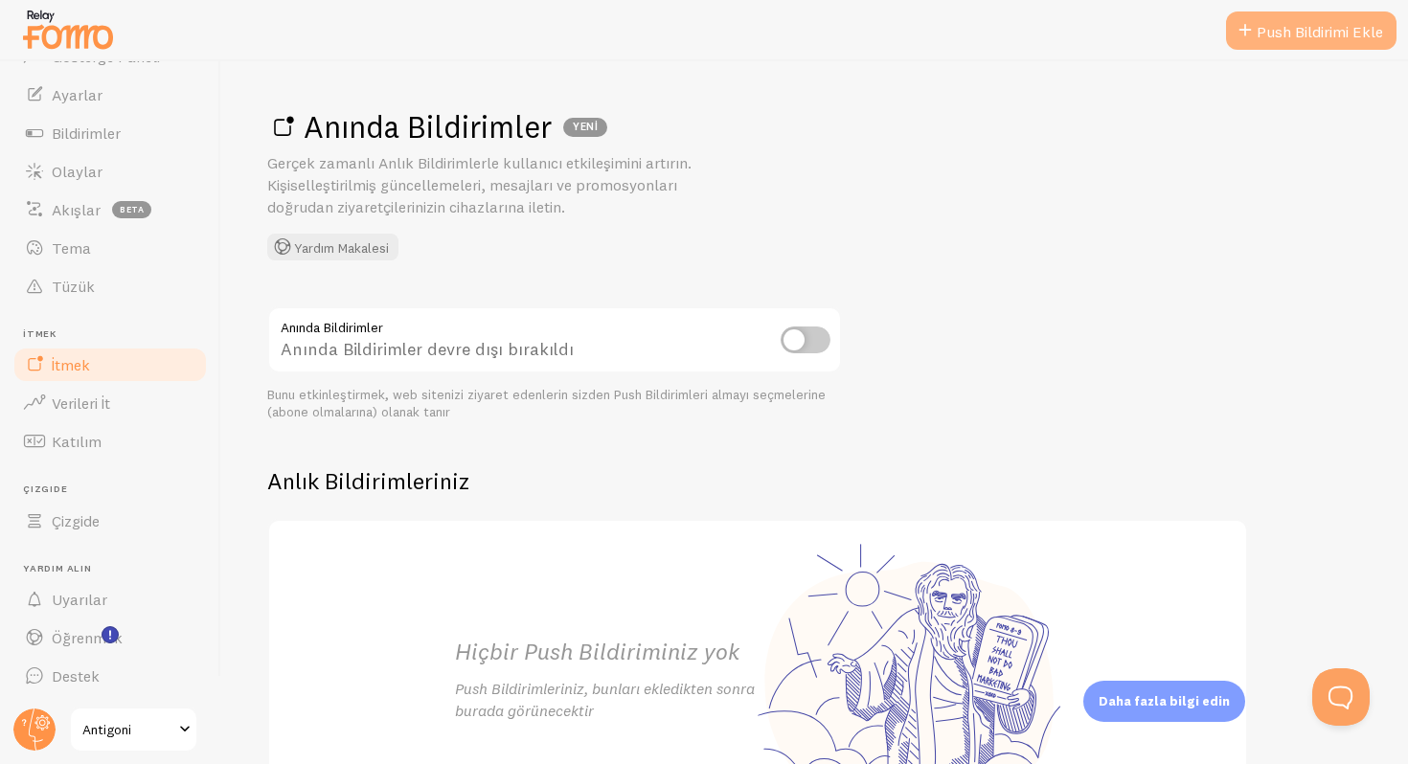
click at [1228, 25] on link "Push Bildirimi Ekle" at bounding box center [1311, 30] width 170 height 38
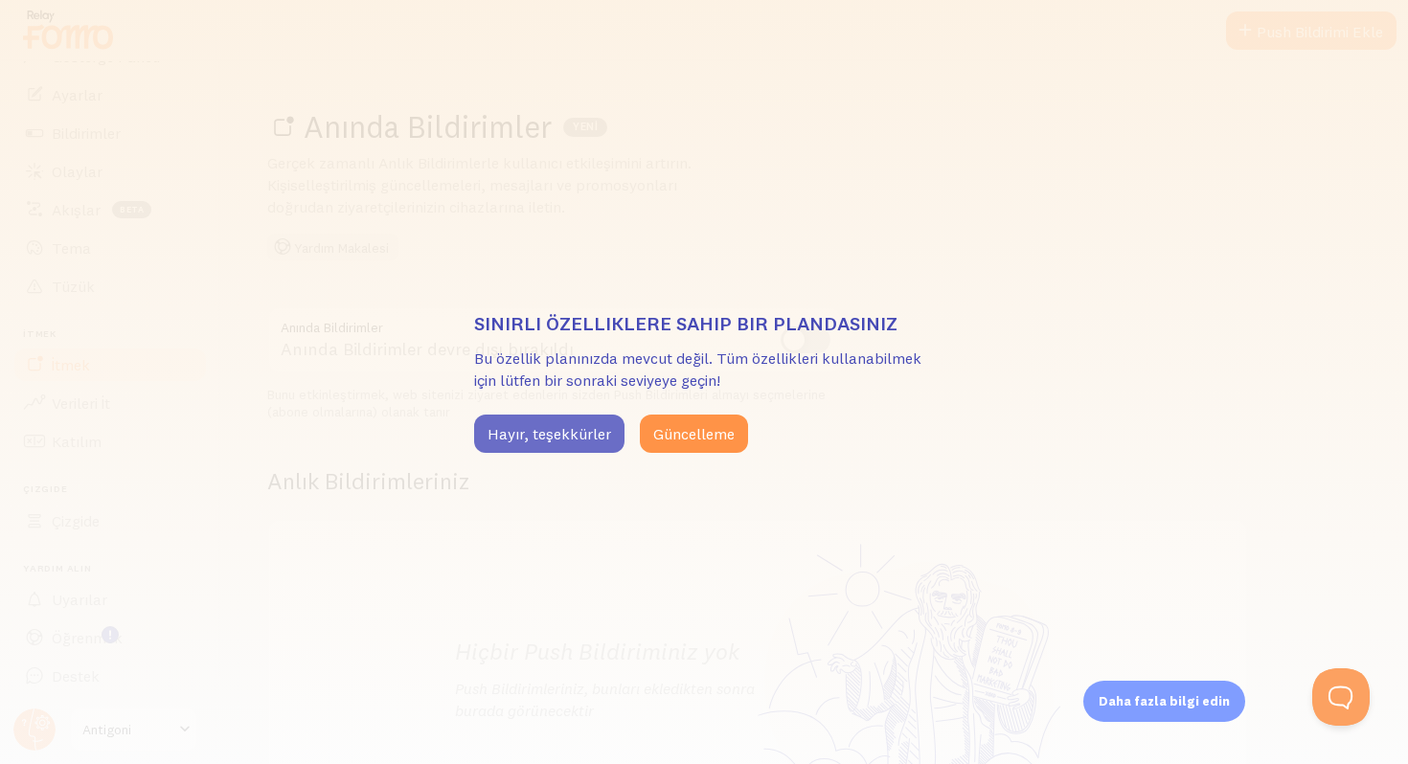
click at [578, 444] on button "Hayır, teşekkürler" at bounding box center [549, 434] width 150 height 38
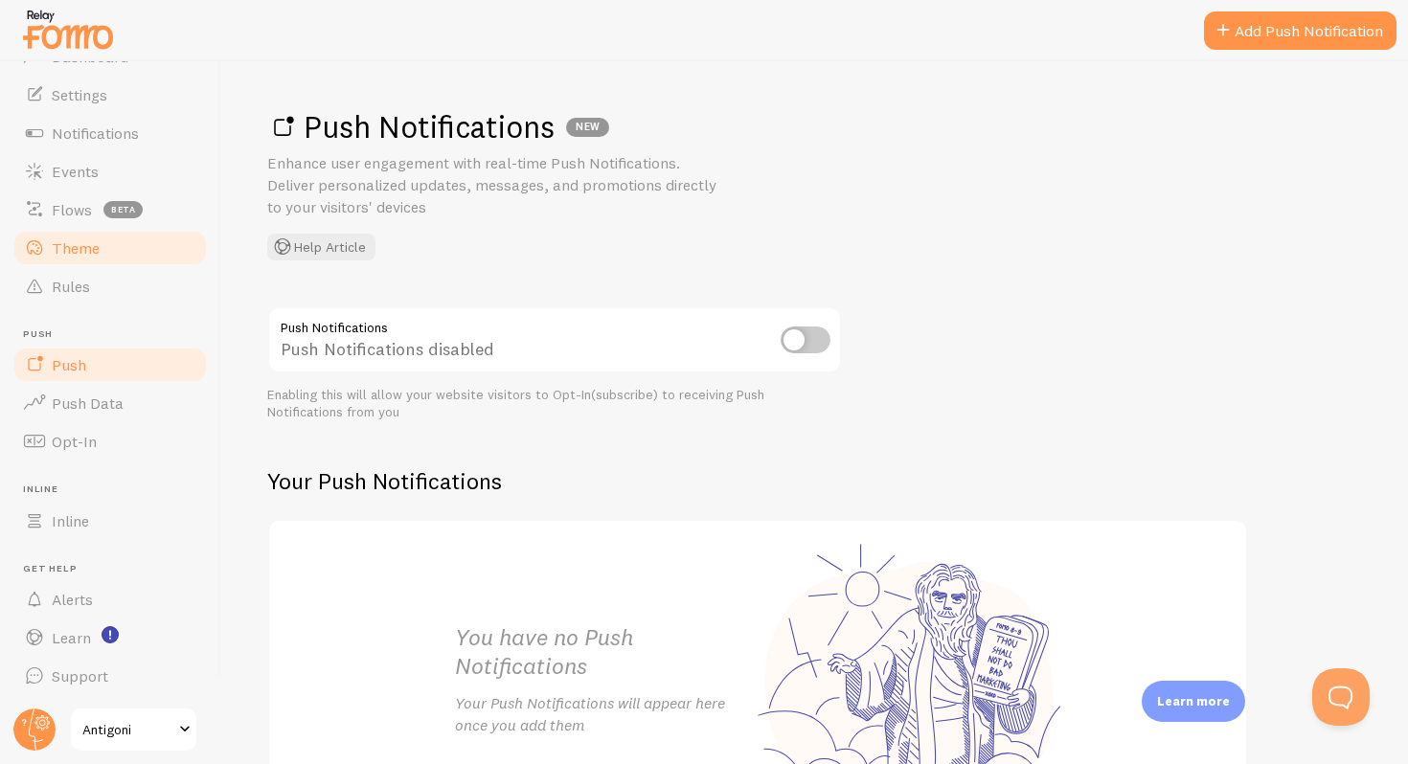
click at [58, 242] on span "Theme" at bounding box center [76, 247] width 48 height 19
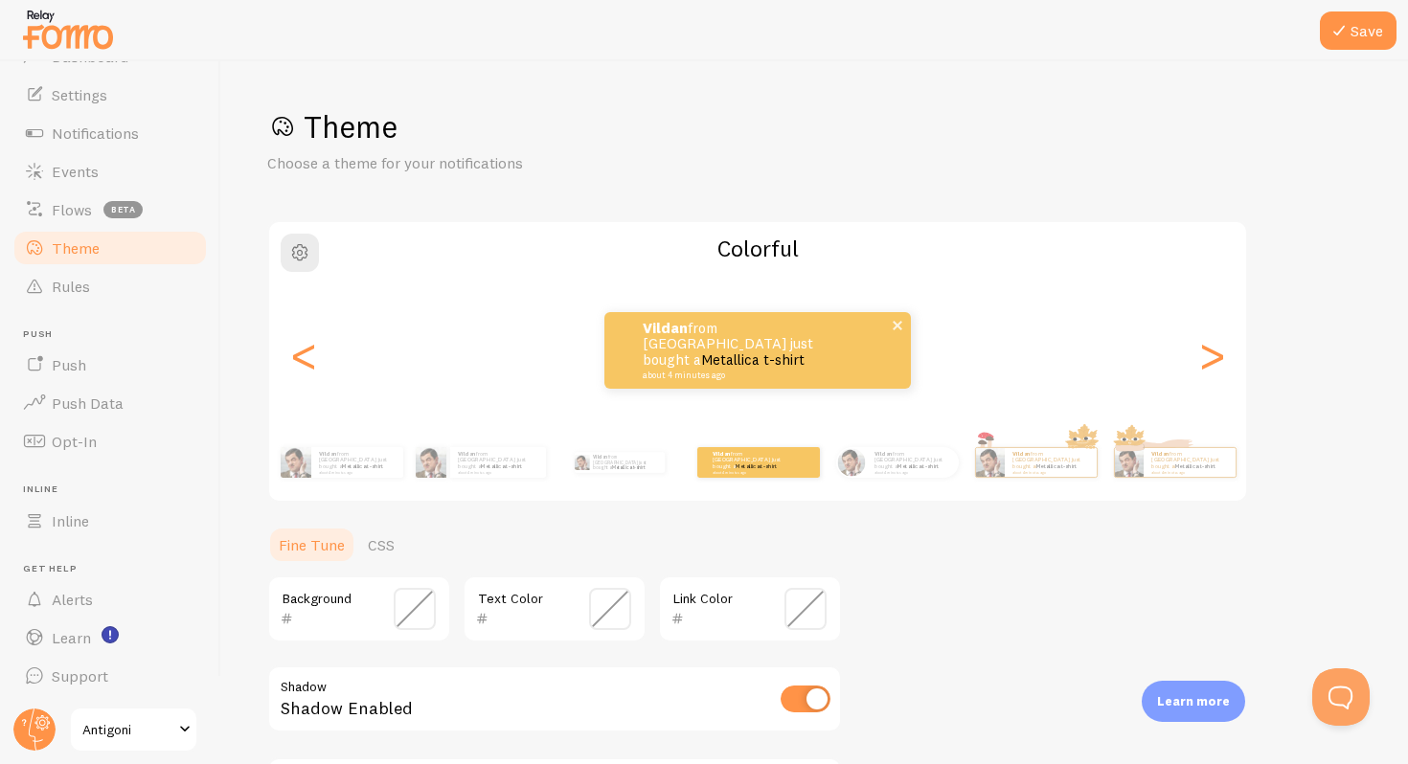
click at [770, 358] on link "Metallica t-shirt" at bounding box center [752, 359] width 103 height 18
click at [757, 357] on link "Metallica t-shirt" at bounding box center [752, 359] width 103 height 18
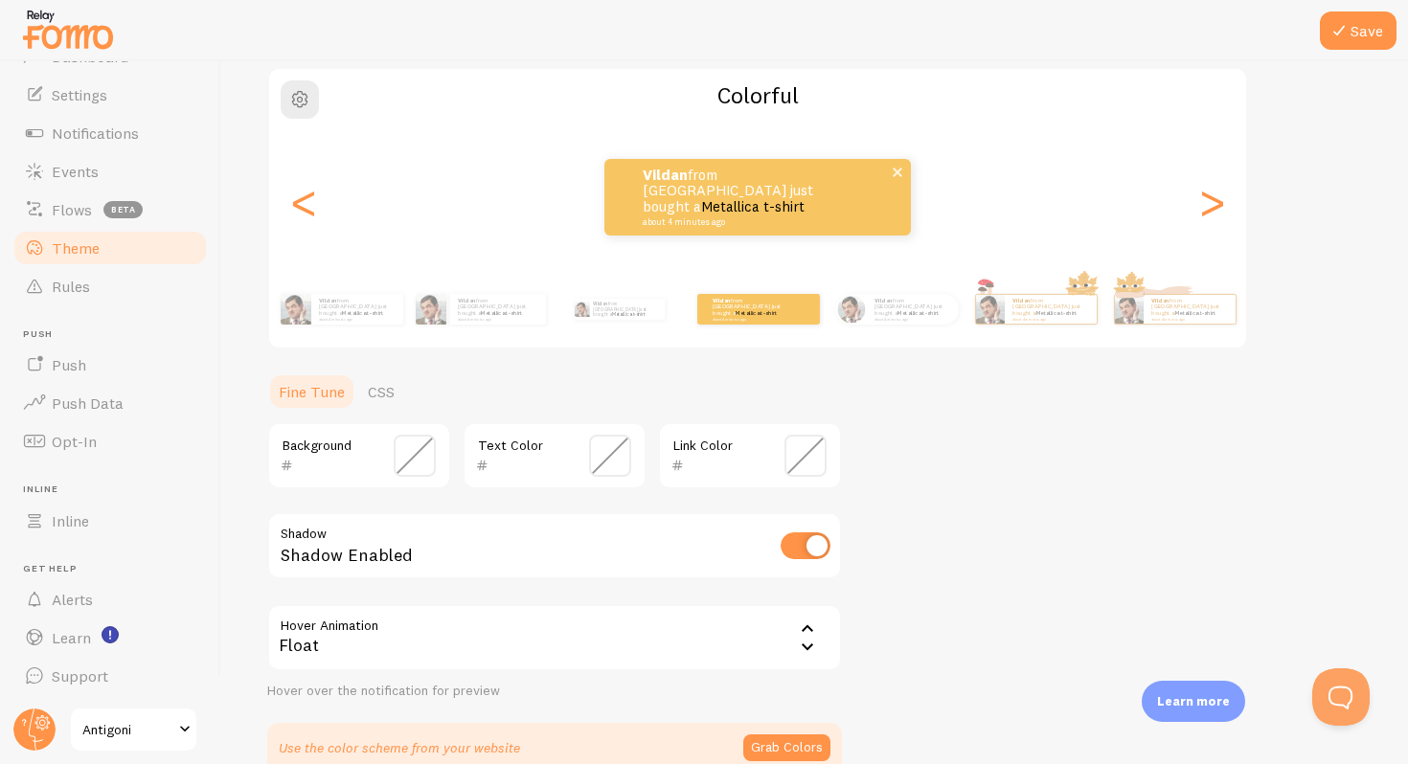
scroll to position [253, 0]
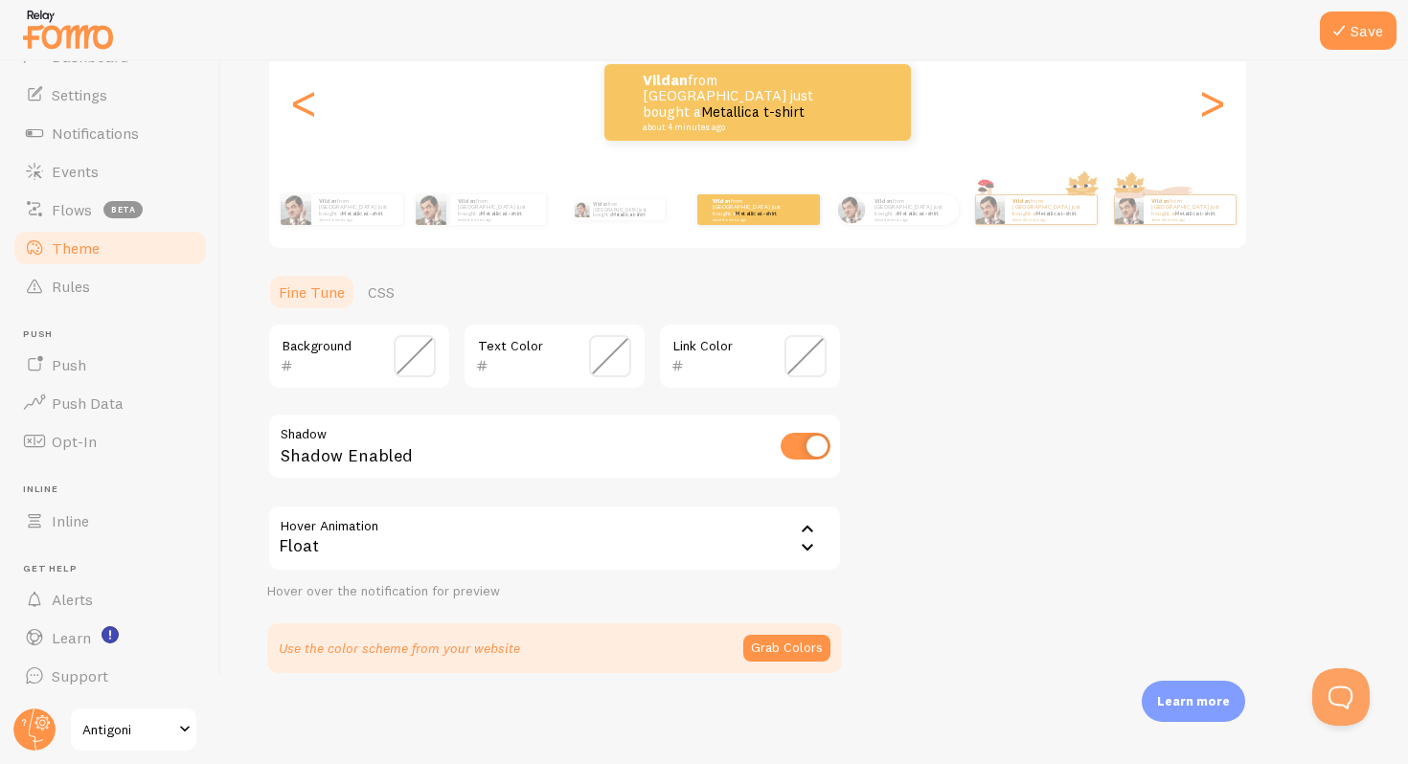
click at [749, 552] on div "Float" at bounding box center [554, 538] width 574 height 67
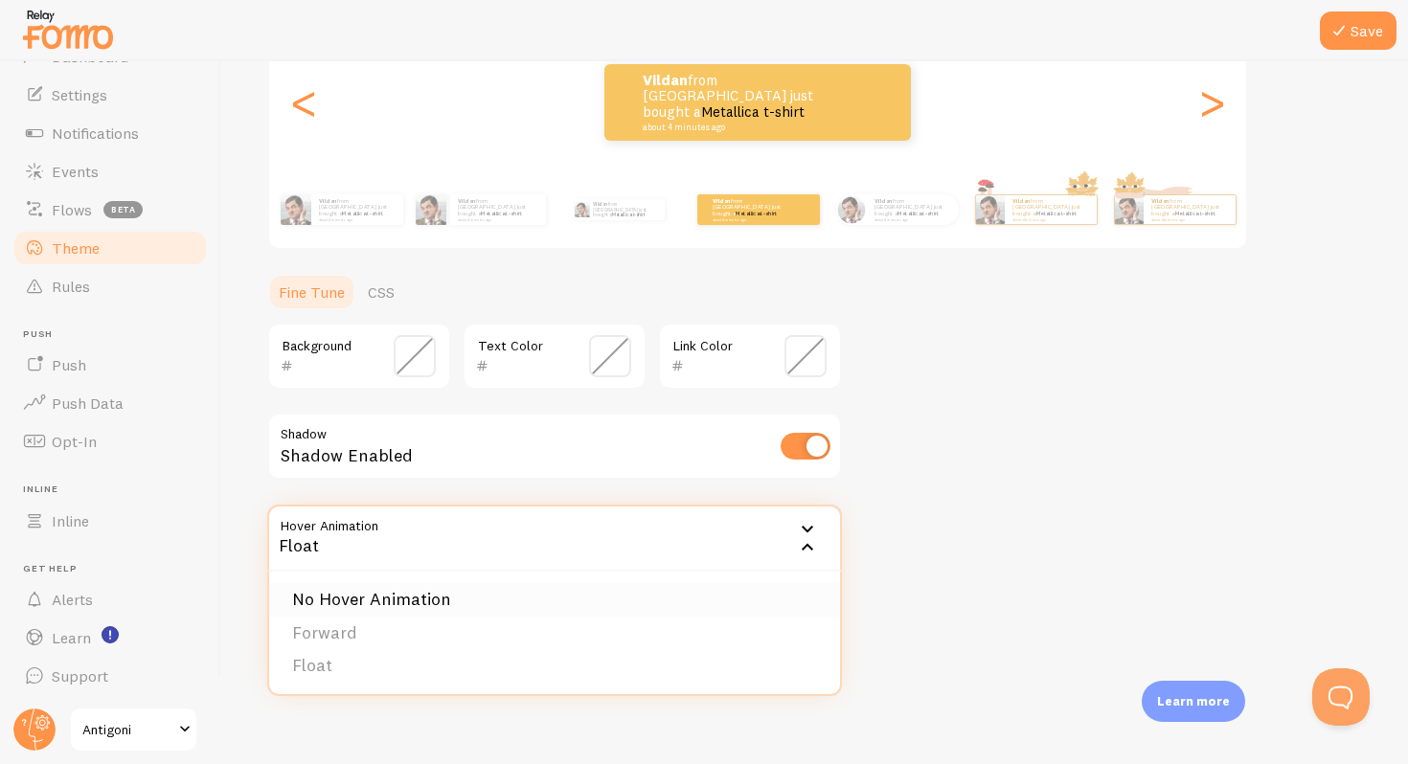
click at [564, 597] on li "No Hover Animation" at bounding box center [554, 600] width 571 height 34
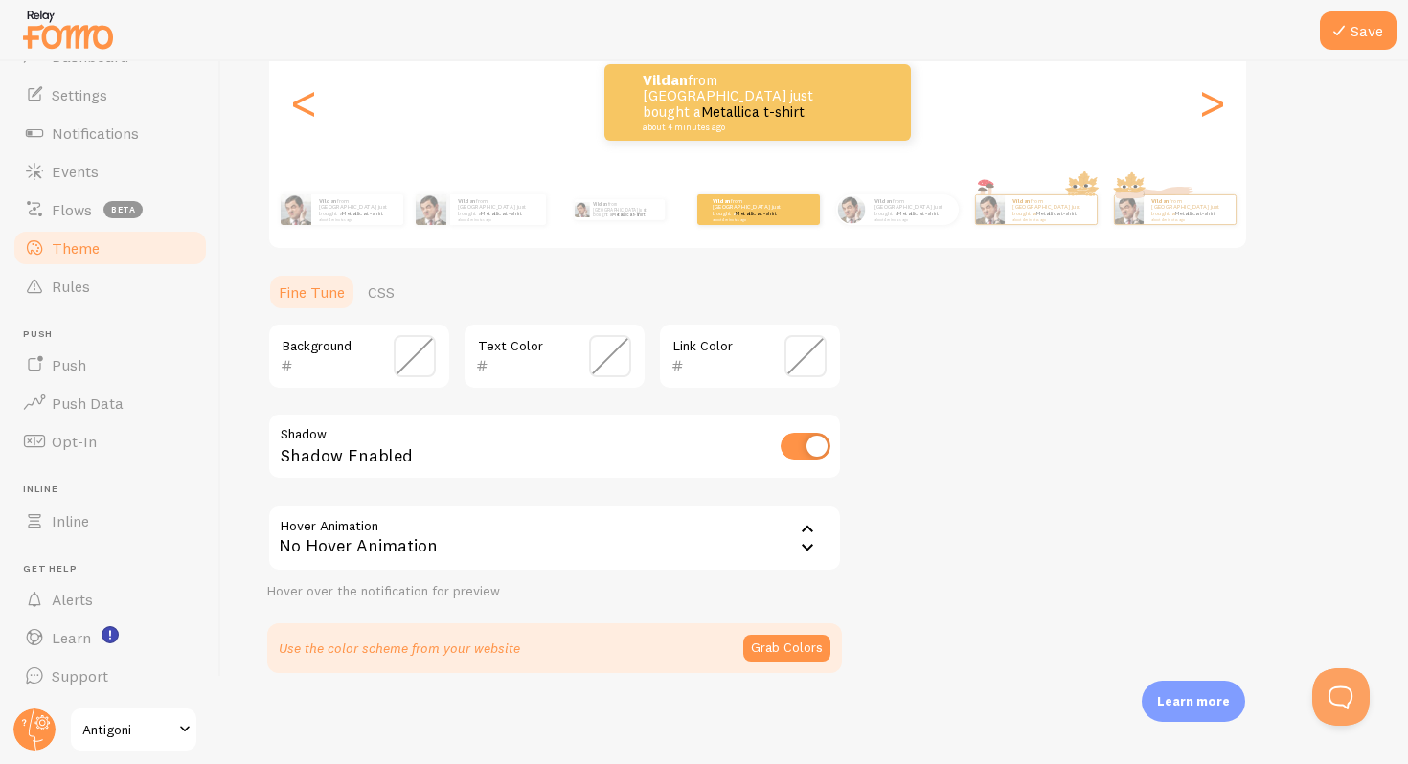
scroll to position [254, 0]
click at [633, 526] on div "No Hover Animation" at bounding box center [554, 537] width 574 height 67
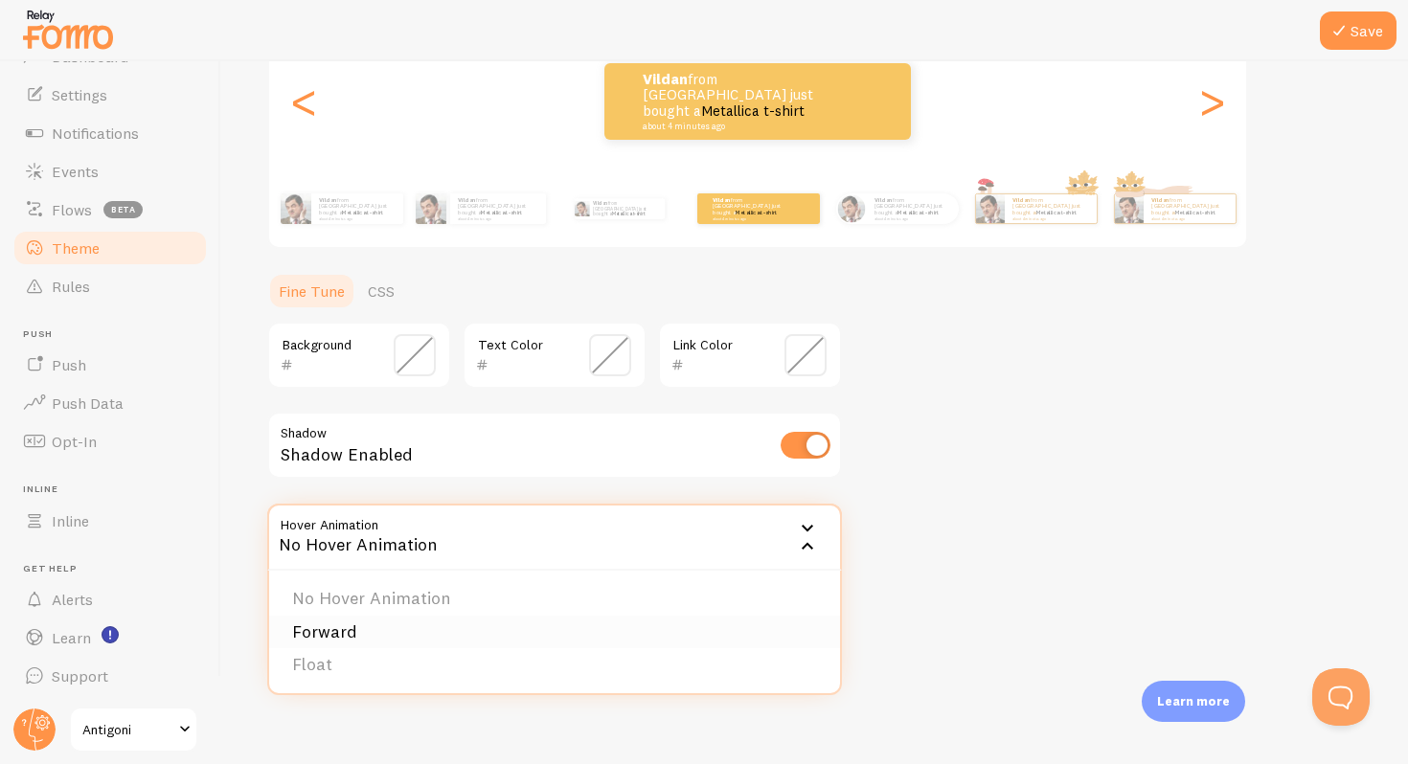
click at [517, 633] on li "Forward" at bounding box center [554, 633] width 571 height 34
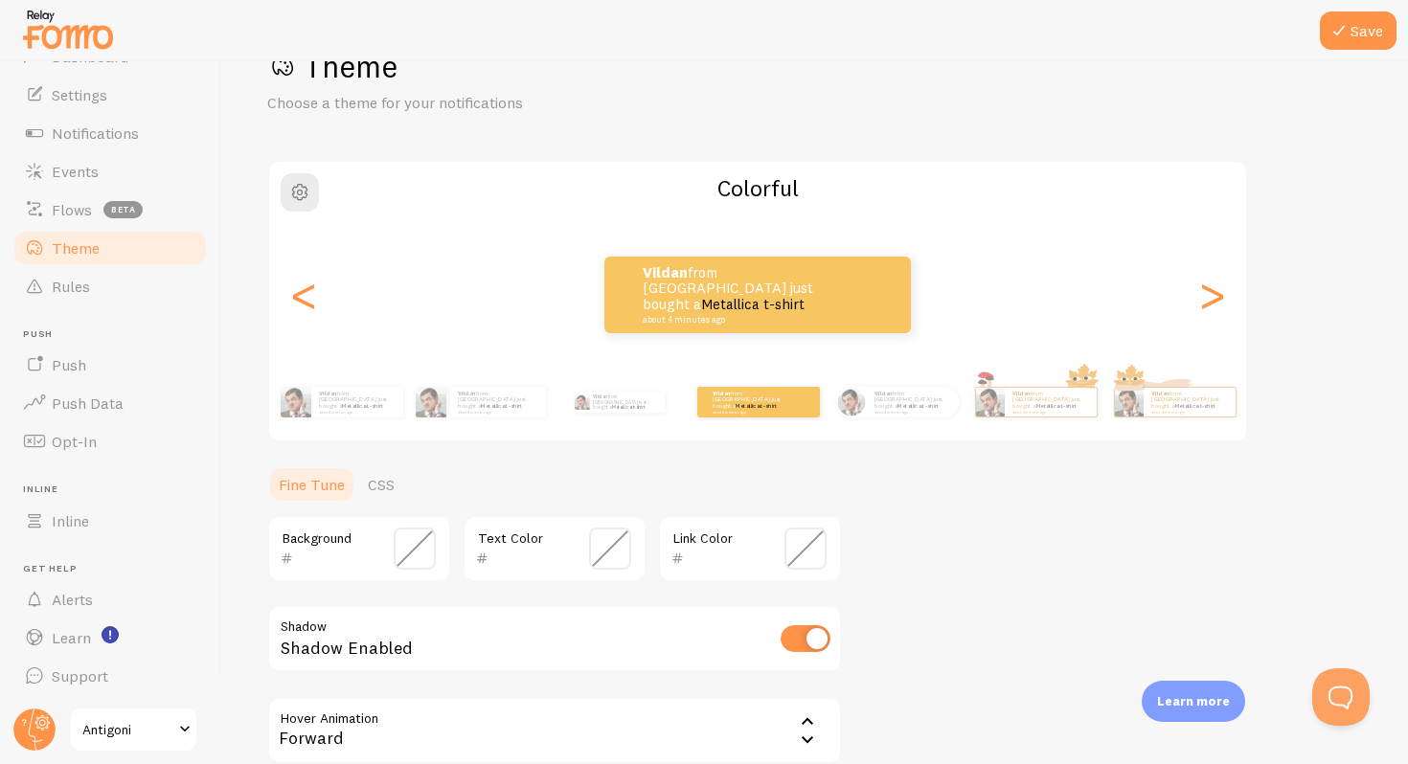
scroll to position [49, 0]
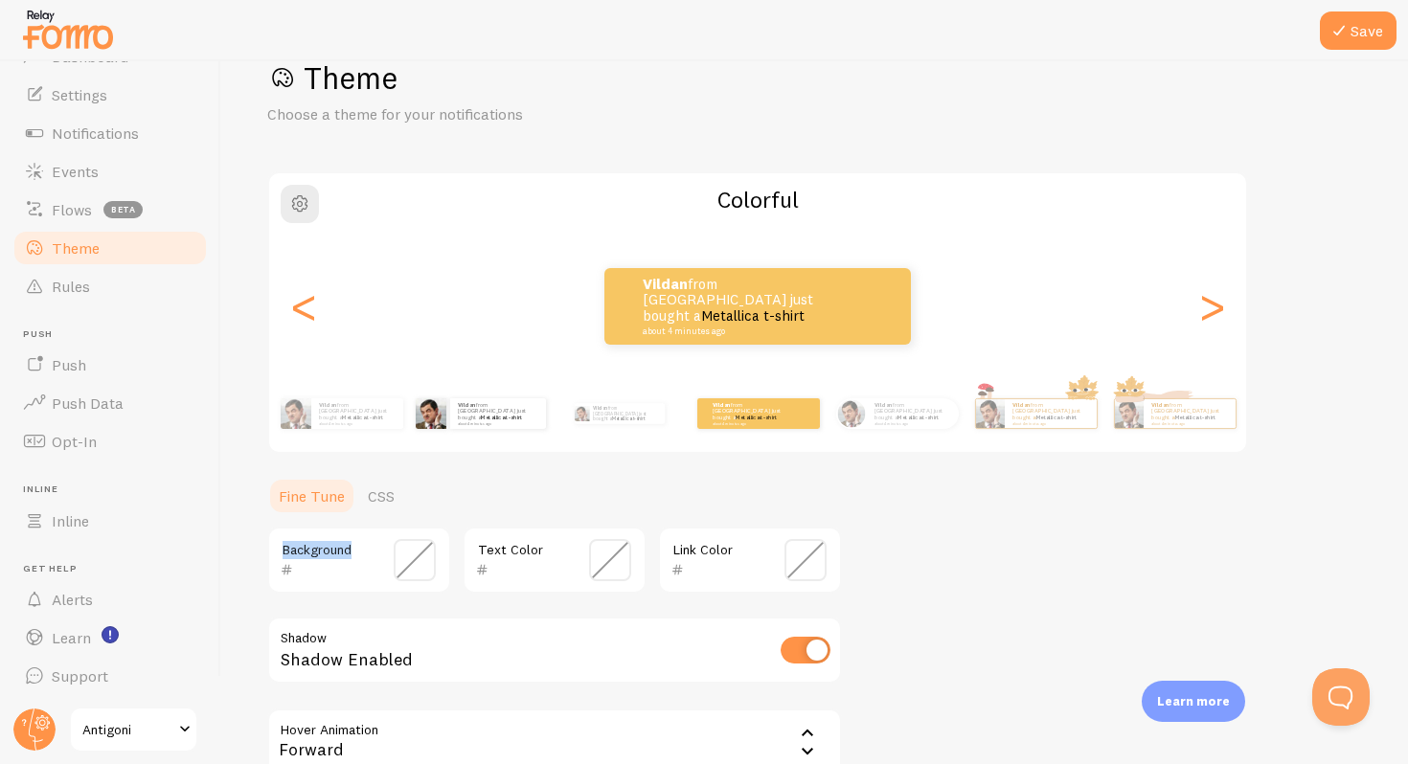
drag, startPoint x: 452, startPoint y: 444, endPoint x: 442, endPoint y: 431, distance: 16.5
click at [442, 431] on div "Theme Choose a theme for your notifications Colorful Vildan from [GEOGRAPHIC_DA…" at bounding box center [814, 467] width 1094 height 819
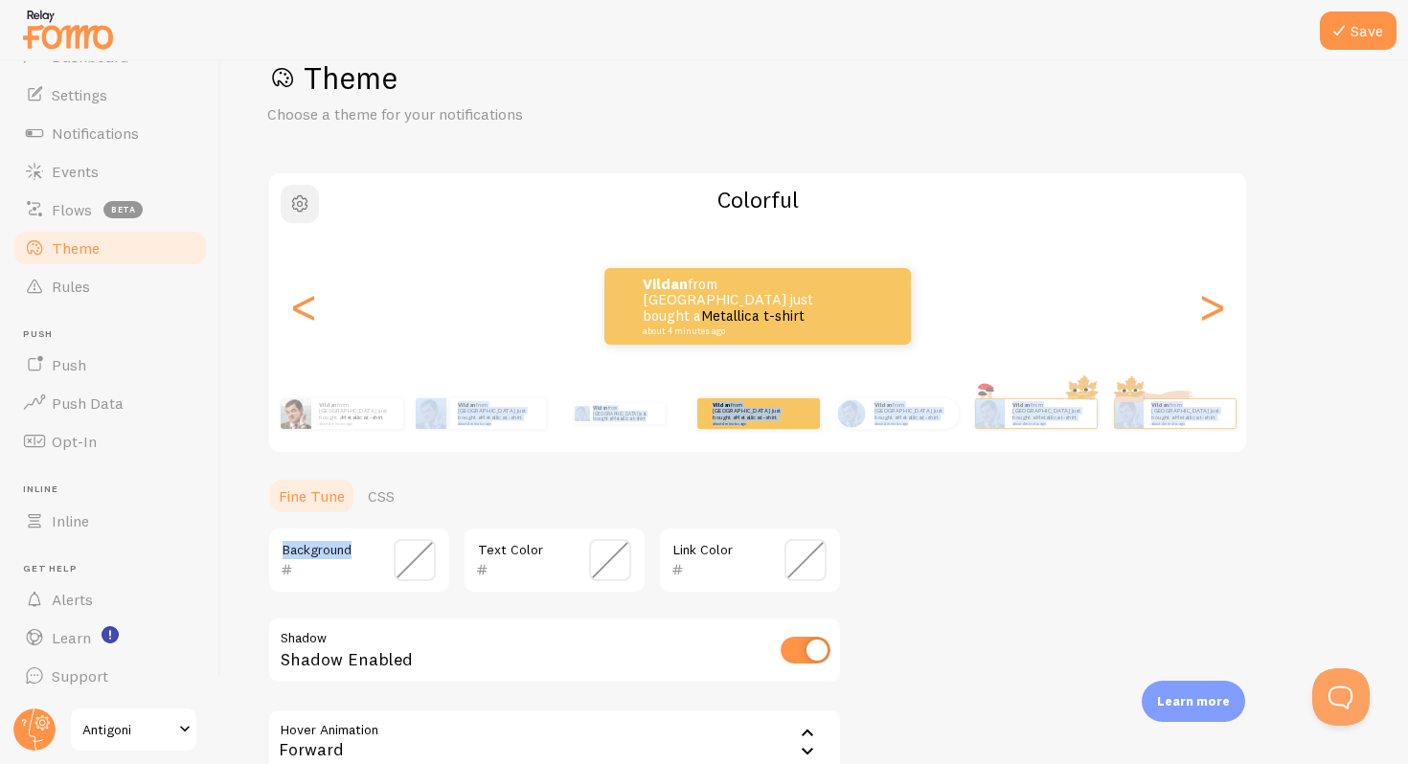
click at [286, 203] on button "button" at bounding box center [300, 204] width 38 height 38
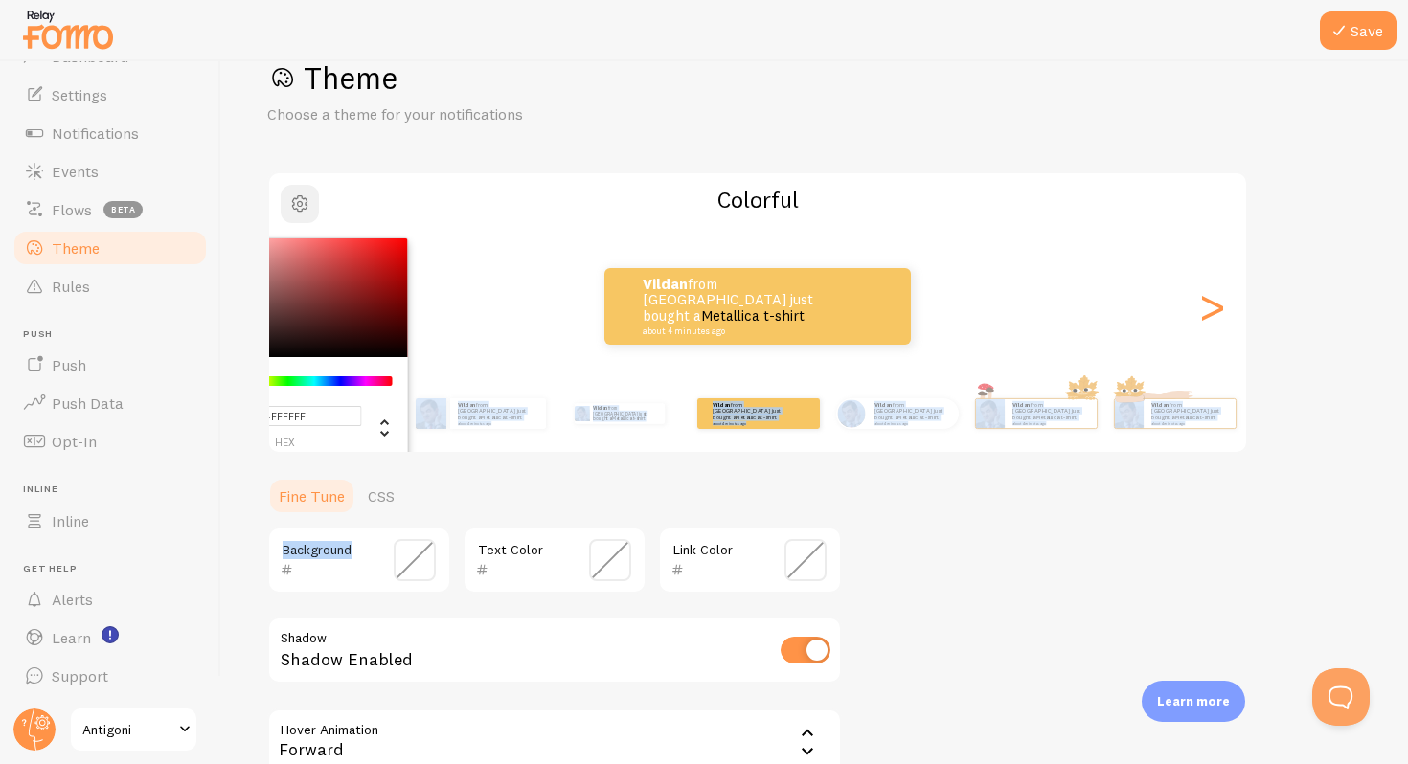
click at [300, 205] on span "button" at bounding box center [299, 203] width 23 height 23
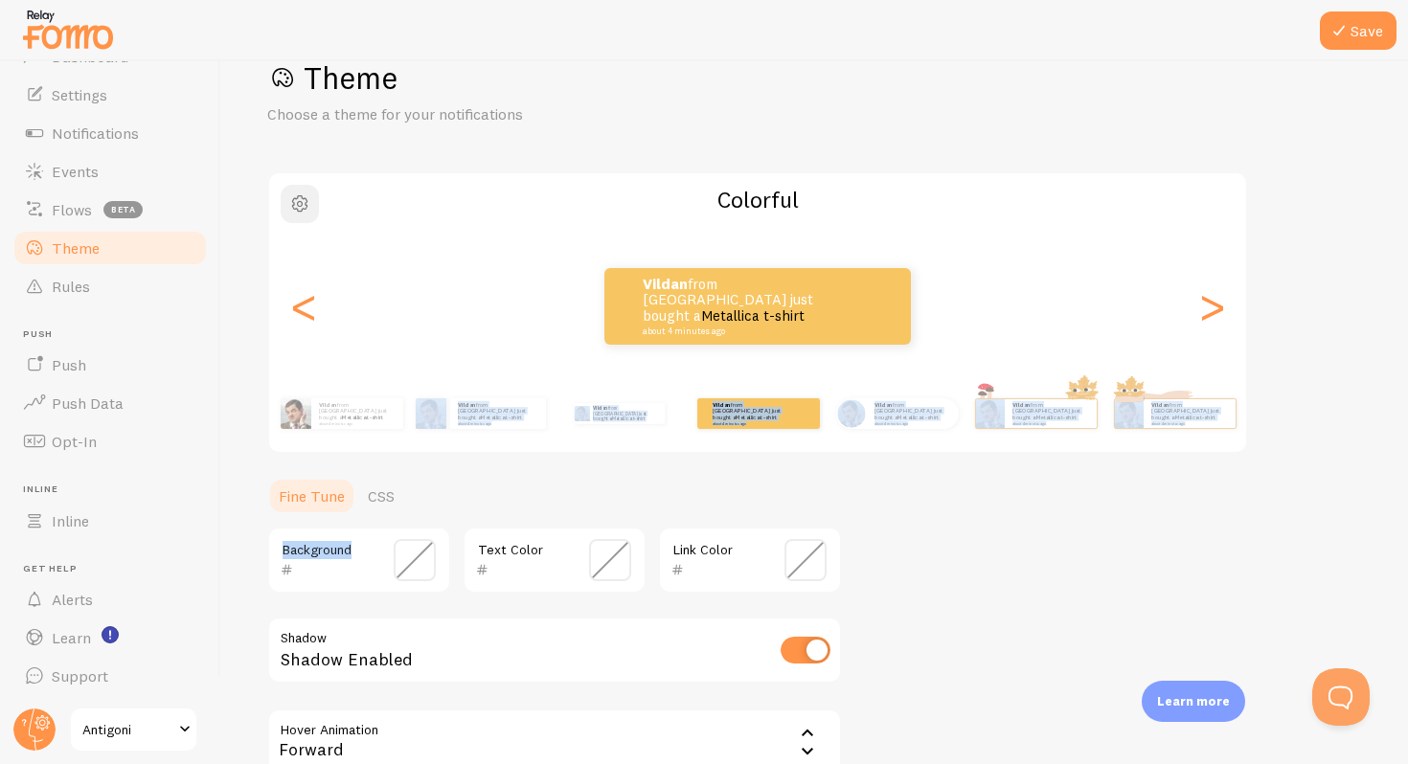
click at [300, 205] on span "button" at bounding box center [299, 203] width 23 height 23
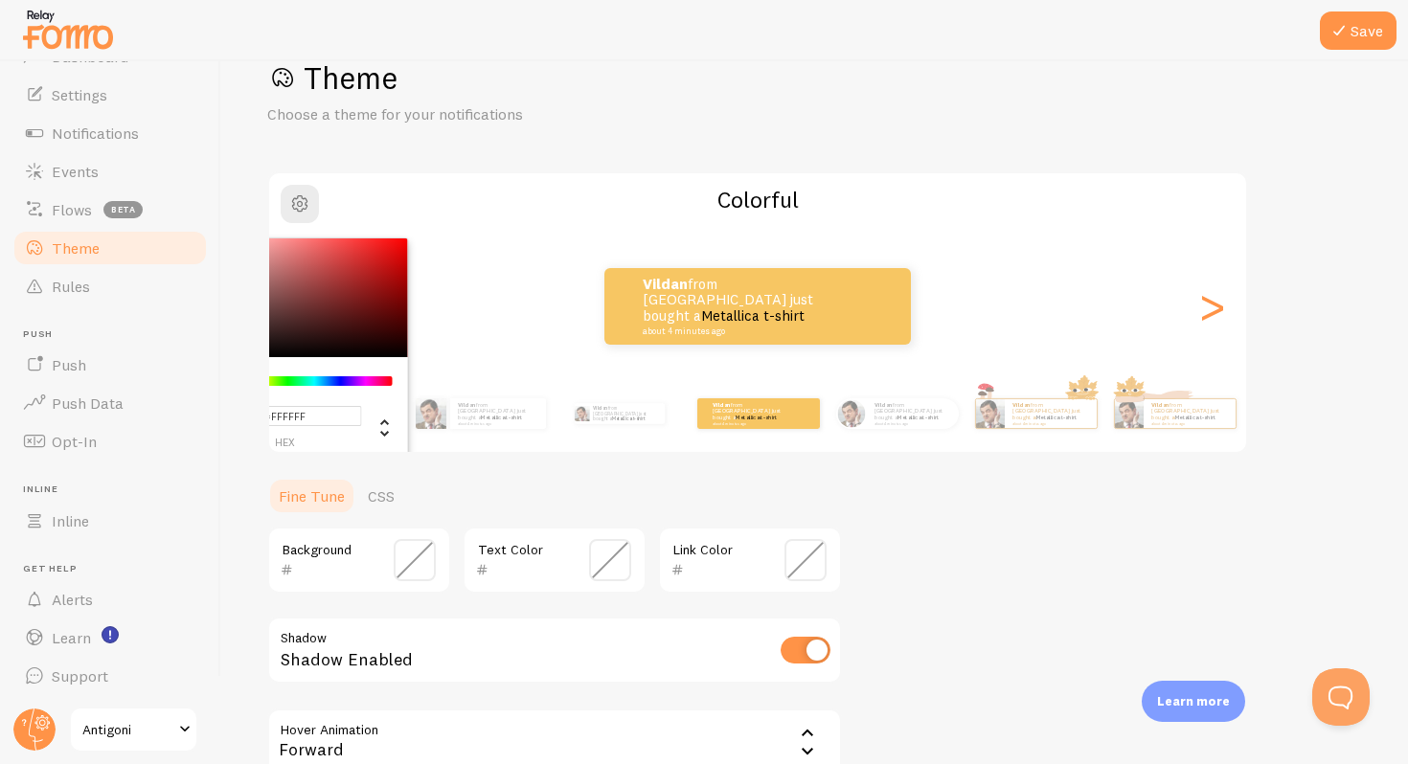
click at [1017, 524] on div "Theme Choose a theme for your notifications #FFFFFF hex 255 r 255 g 255 b 0 h 0…" at bounding box center [814, 467] width 1094 height 819
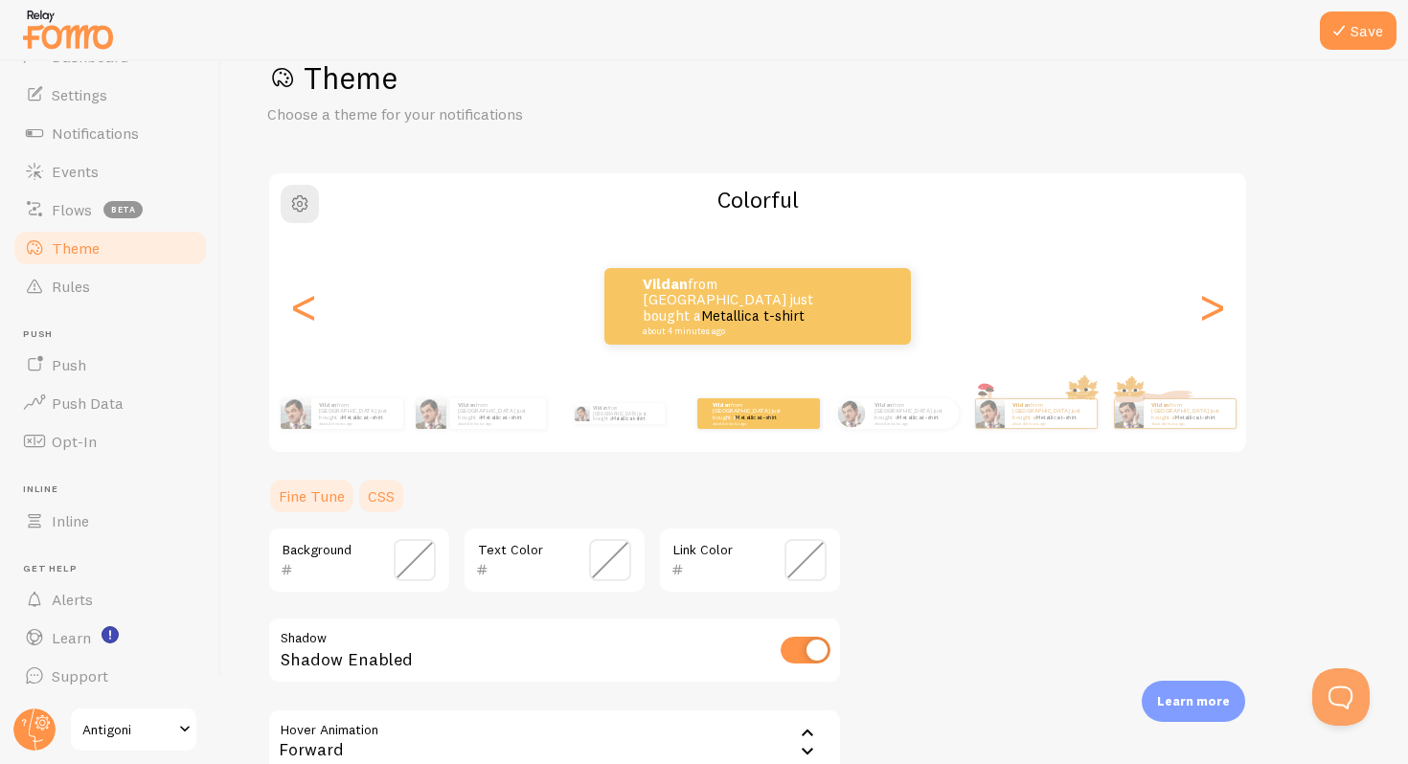
click at [385, 502] on link "CSS" at bounding box center [381, 496] width 50 height 38
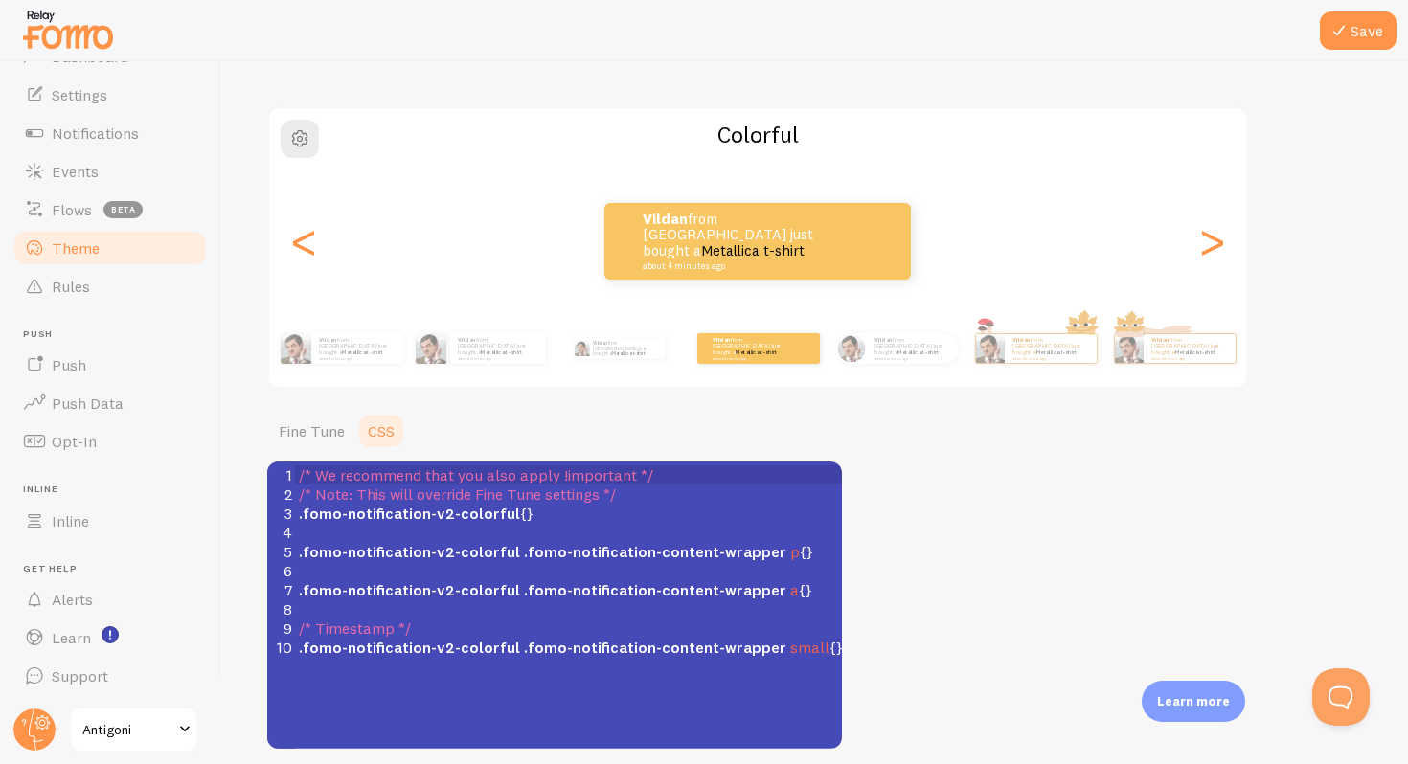
scroll to position [112, 0]
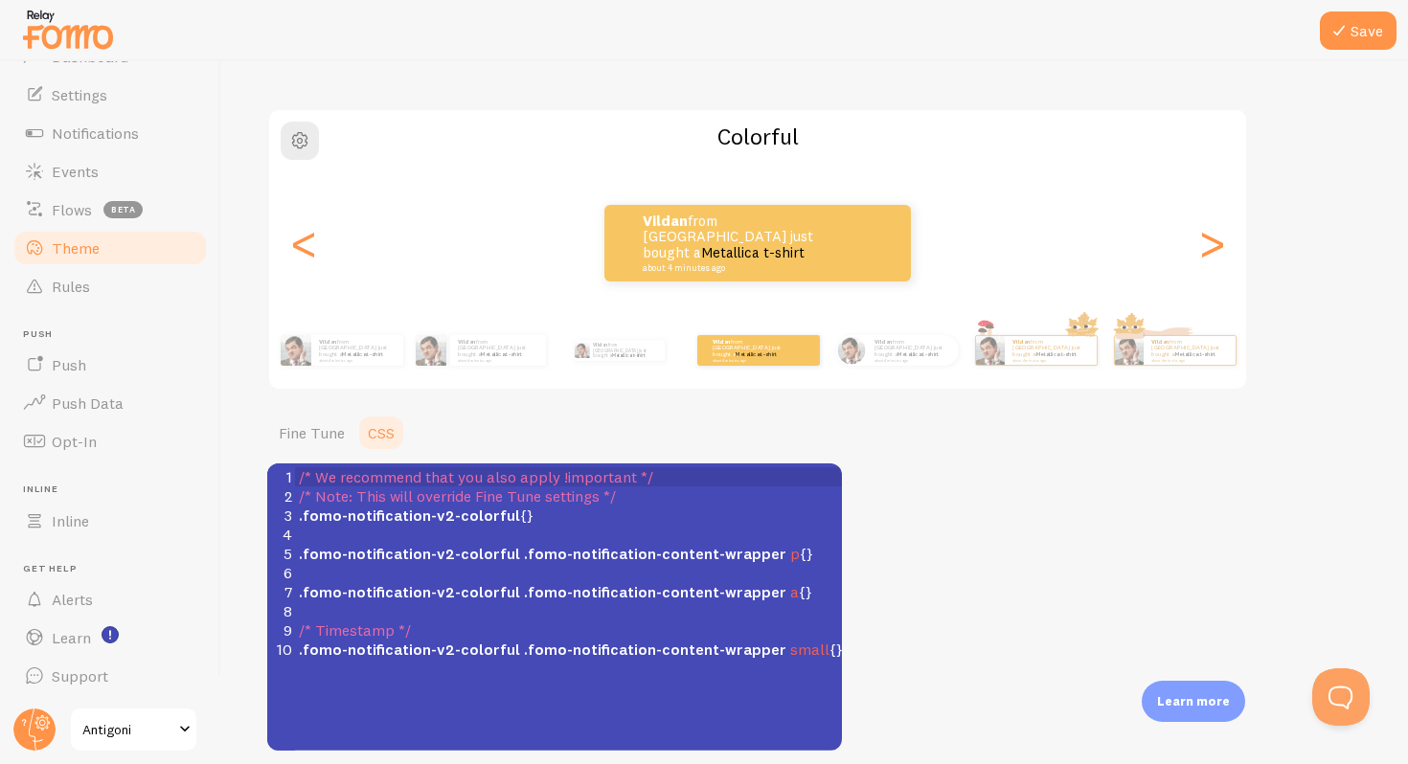
click at [372, 285] on div "Vildan from [GEOGRAPHIC_DATA] just bought a Metallica t-shirt about 4 minutes a…" at bounding box center [757, 243] width 977 height 138
click at [292, 262] on div "<" at bounding box center [303, 243] width 23 height 138
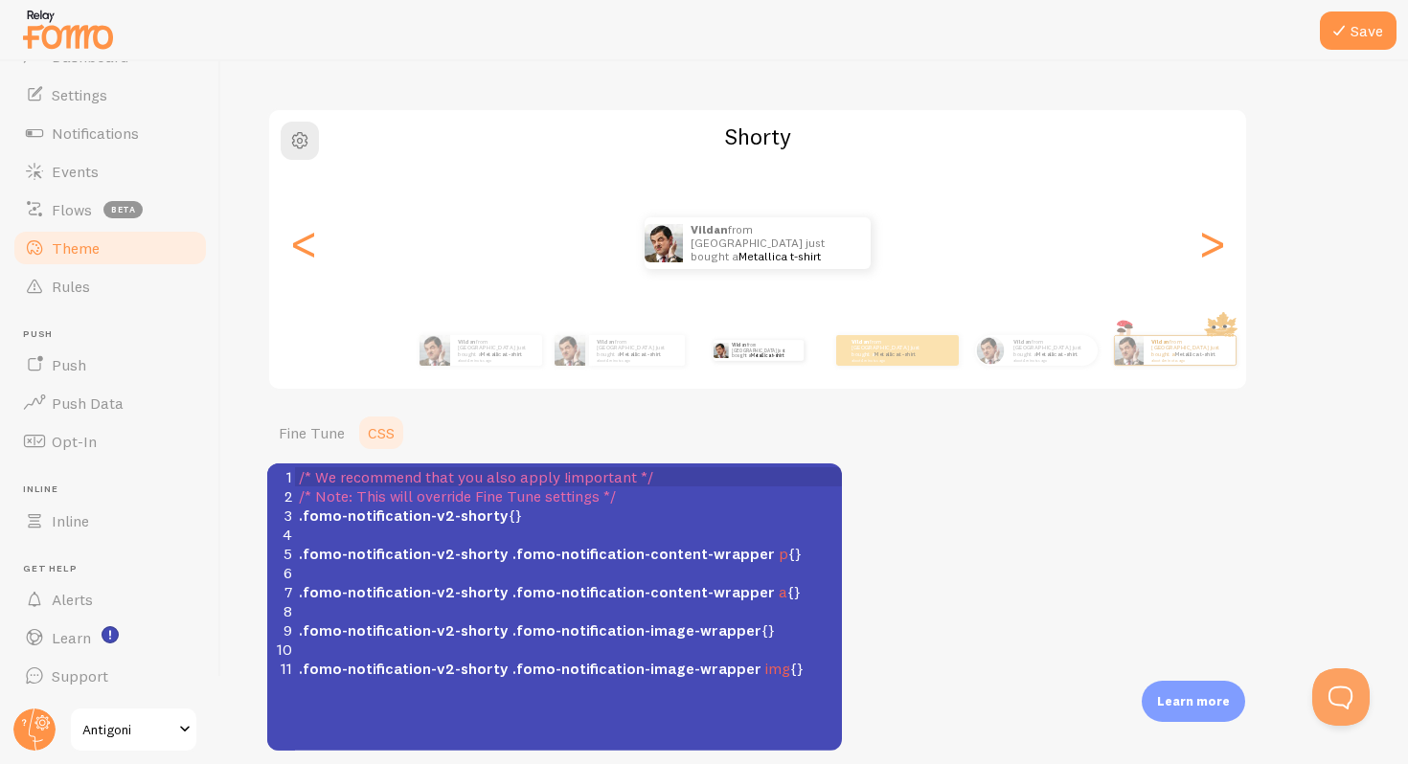
click at [995, 489] on div "Theme Choose a theme for your notifications Shorty Vildan from [GEOGRAPHIC_DATA…" at bounding box center [814, 372] width 1094 height 755
click at [326, 428] on link "Fine Tune" at bounding box center [311, 433] width 89 height 38
